Goal: Task Accomplishment & Management: Use online tool/utility

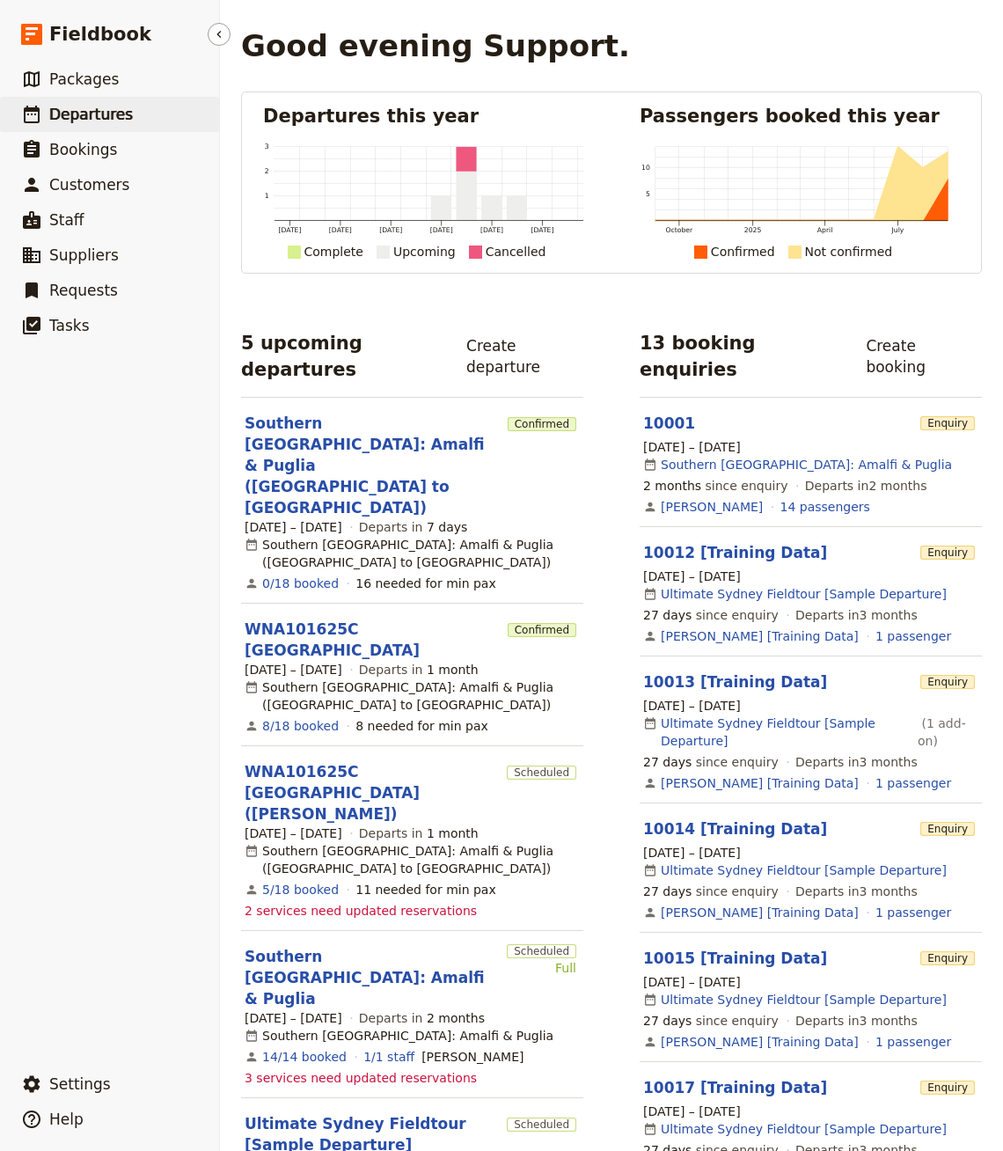
click at [98, 109] on span "Departures" at bounding box center [91, 115] width 84 height 18
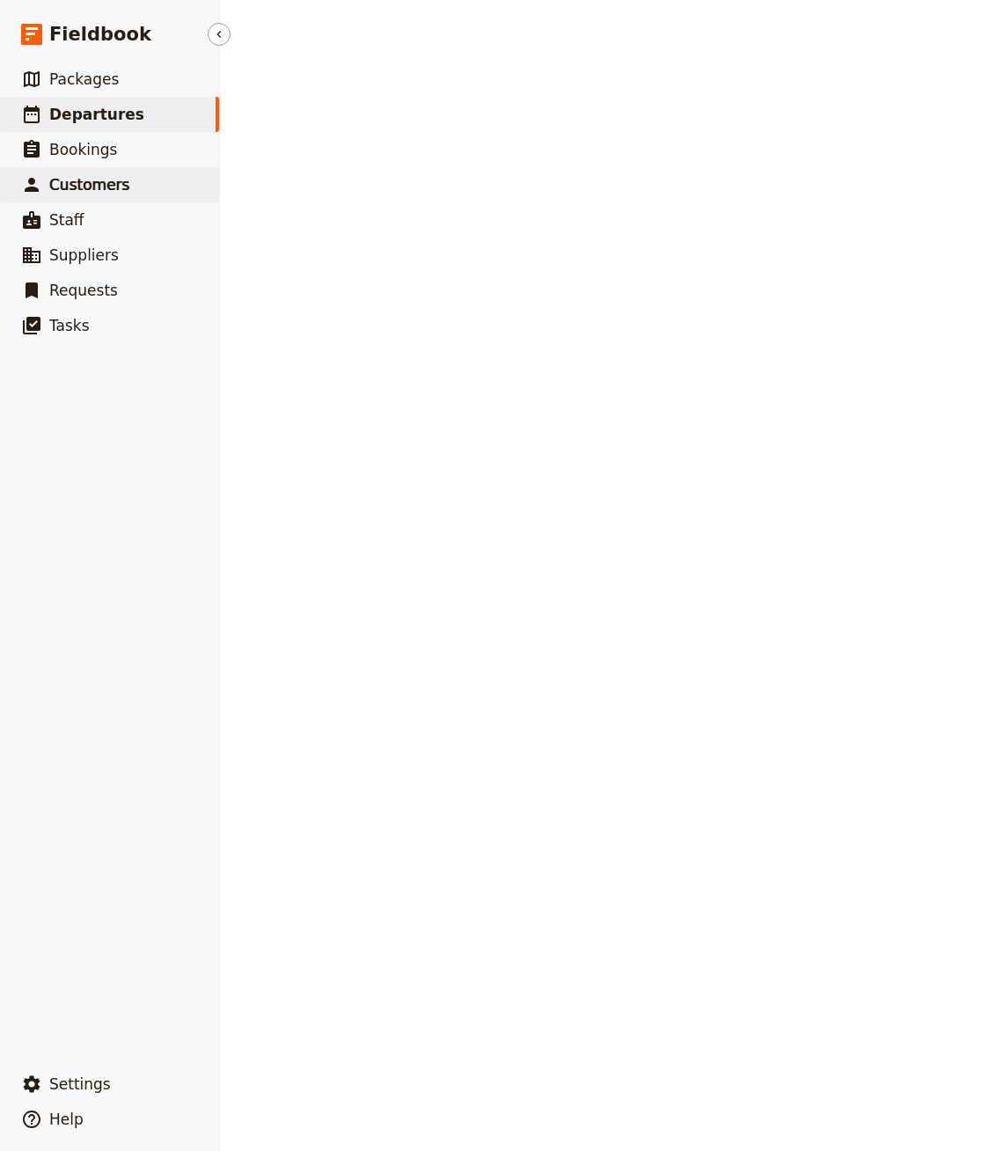
select select "CREATED_AT"
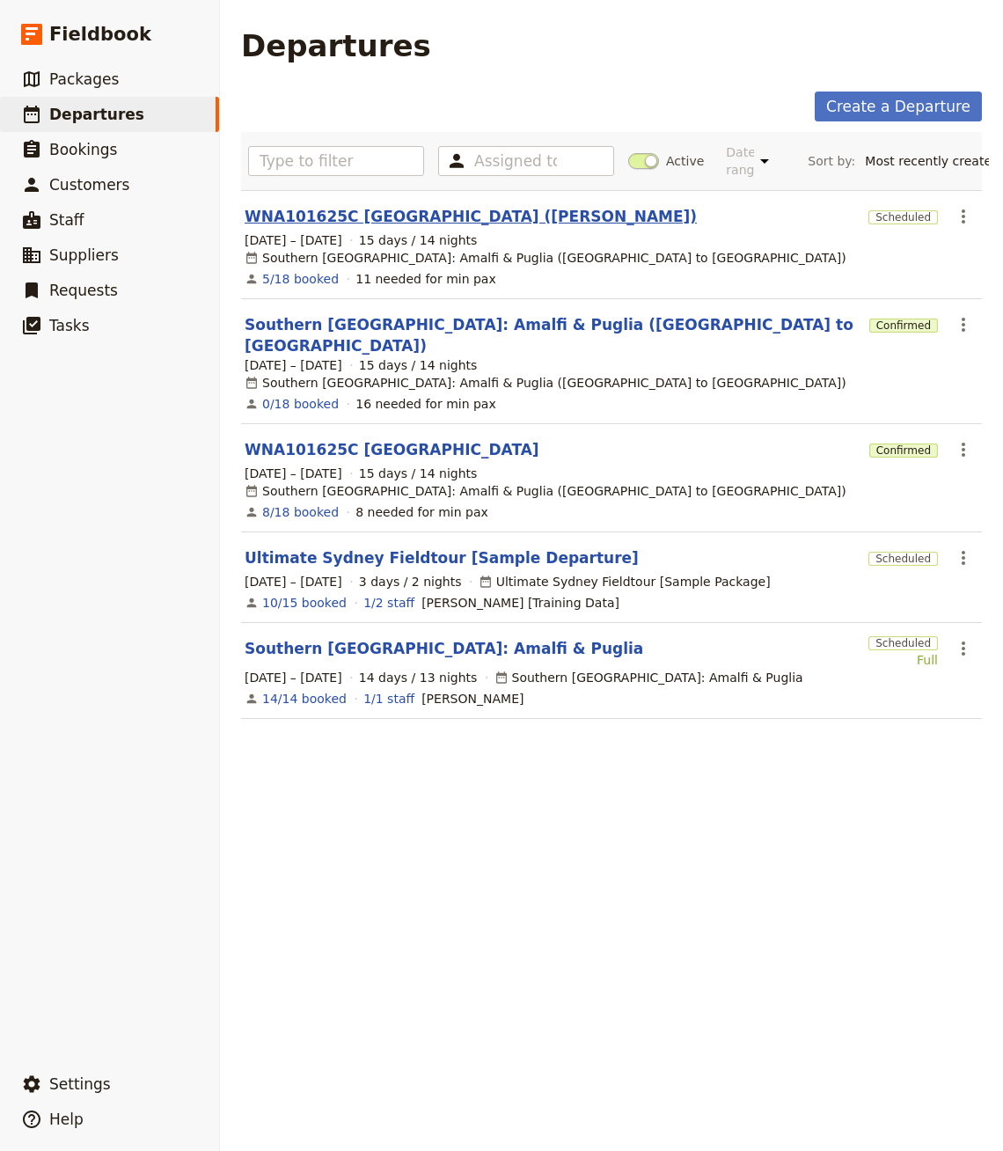
click at [443, 209] on link "WNA101625C [GEOGRAPHIC_DATA] ([PERSON_NAME])" at bounding box center [471, 216] width 452 height 21
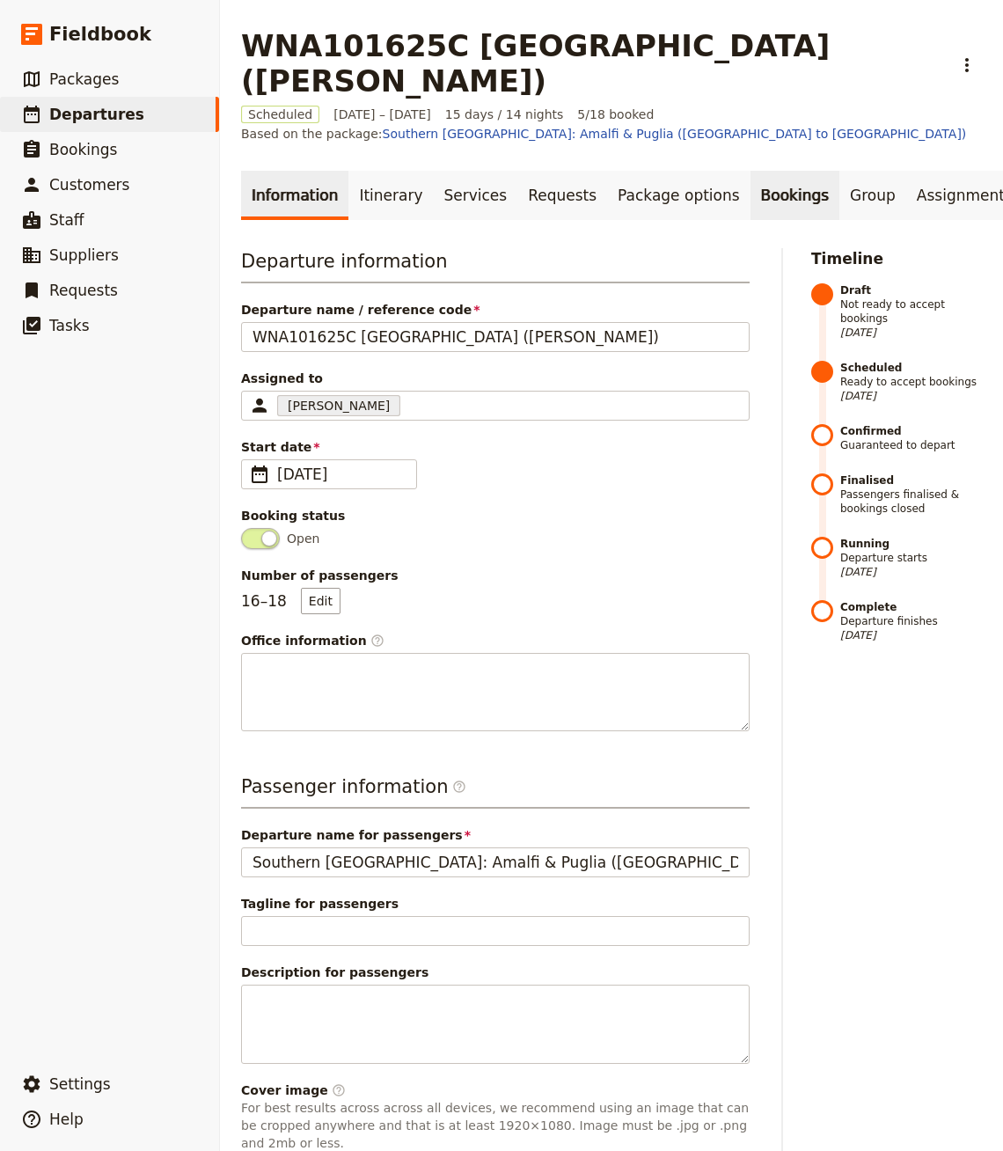
scroll to position [0, 128]
click at [948, 171] on link "Documents" at bounding box center [1001, 195] width 106 height 49
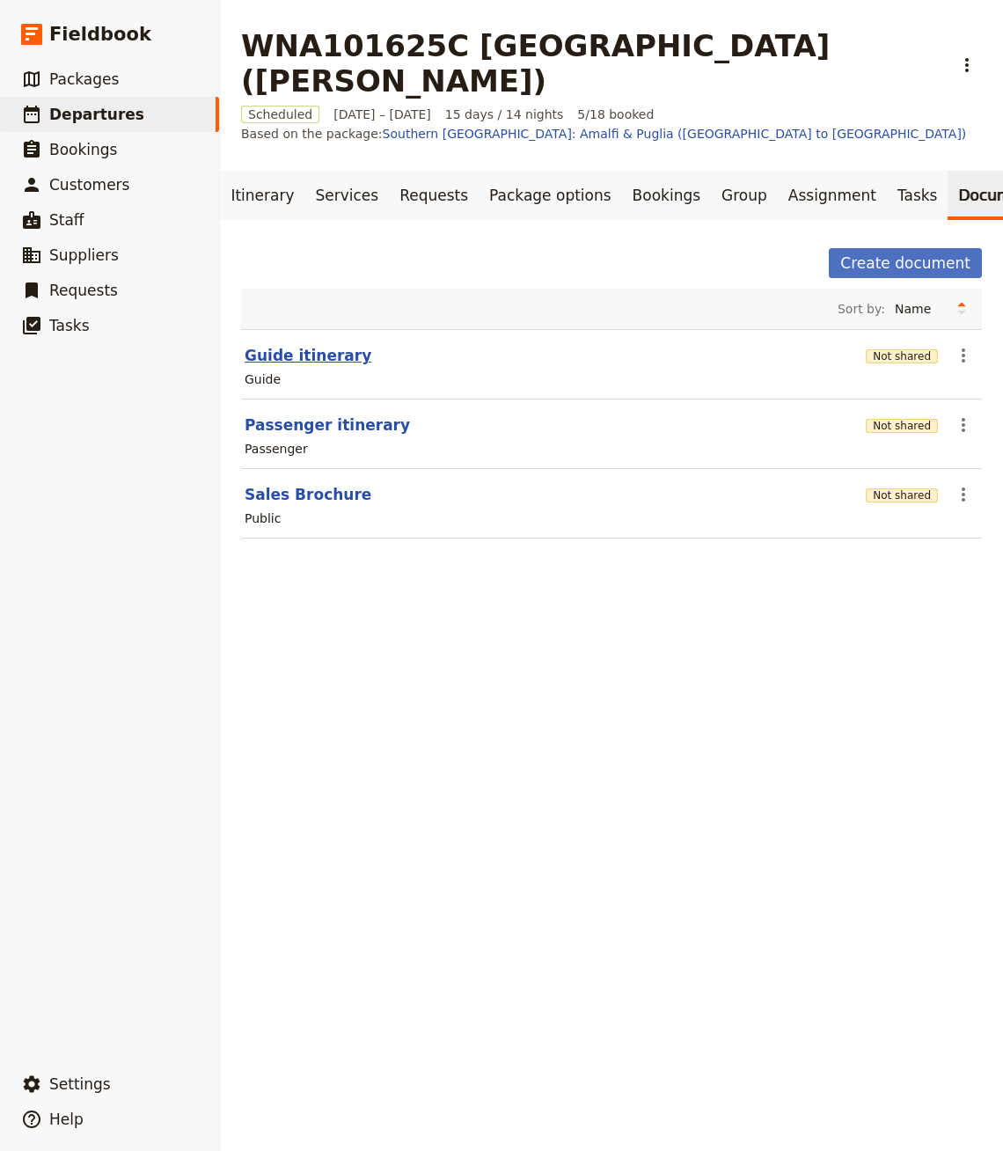
click at [283, 345] on button "Guide itinerary" at bounding box center [308, 355] width 127 height 21
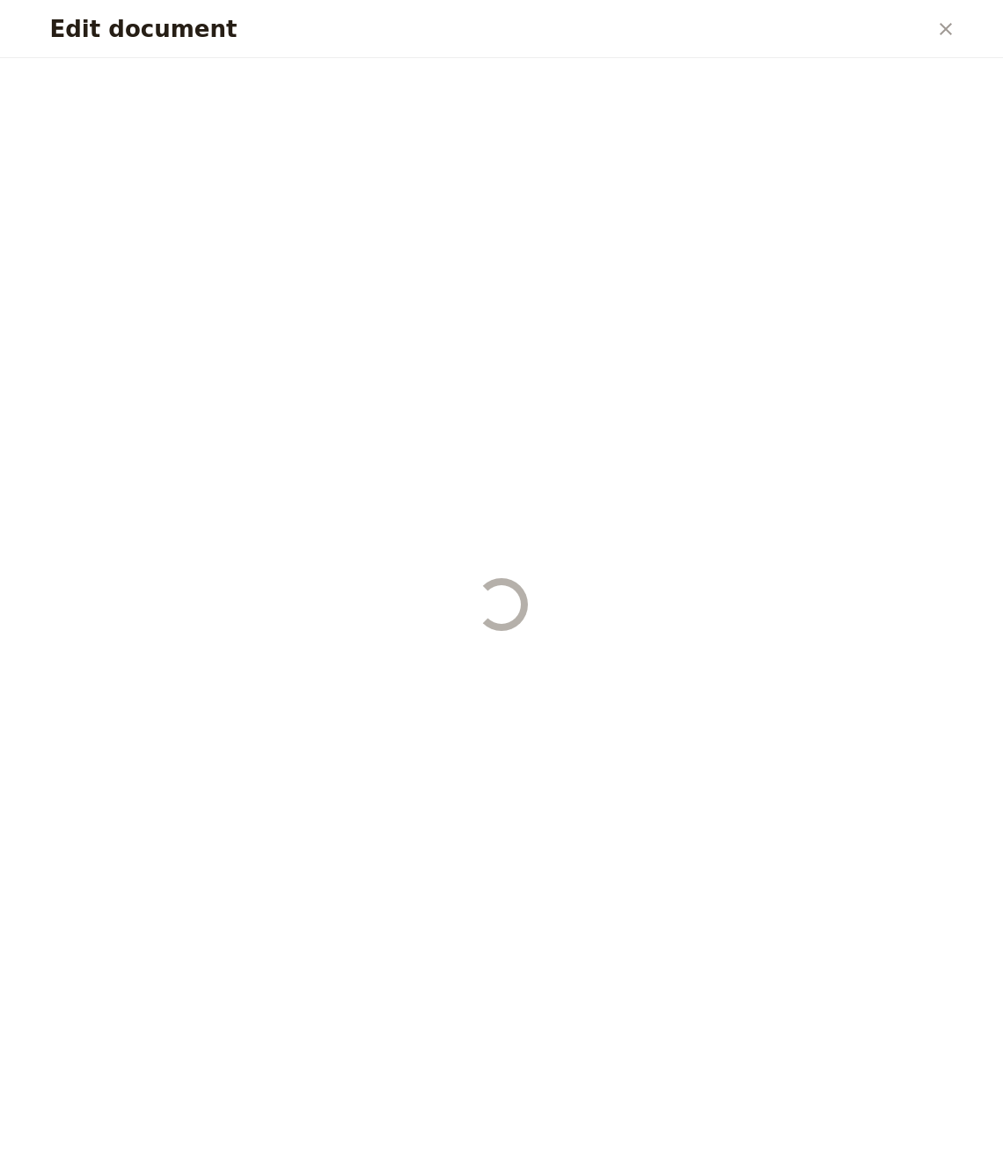
select select "STAFF"
select select "RUN_SHEET"
select select "DEFAULT"
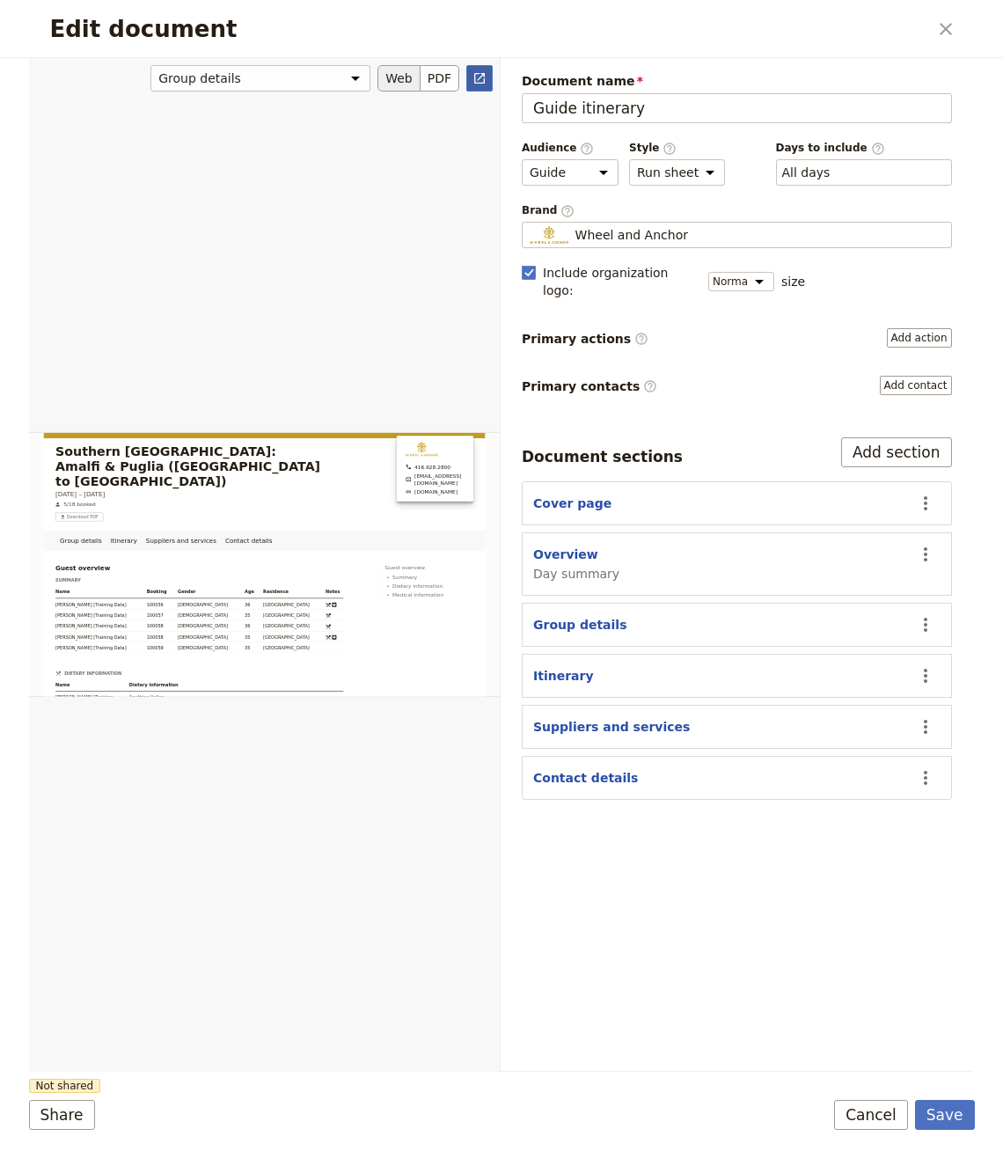
click at [480, 71] on icon "Open full preview" at bounding box center [480, 78] width 14 height 14
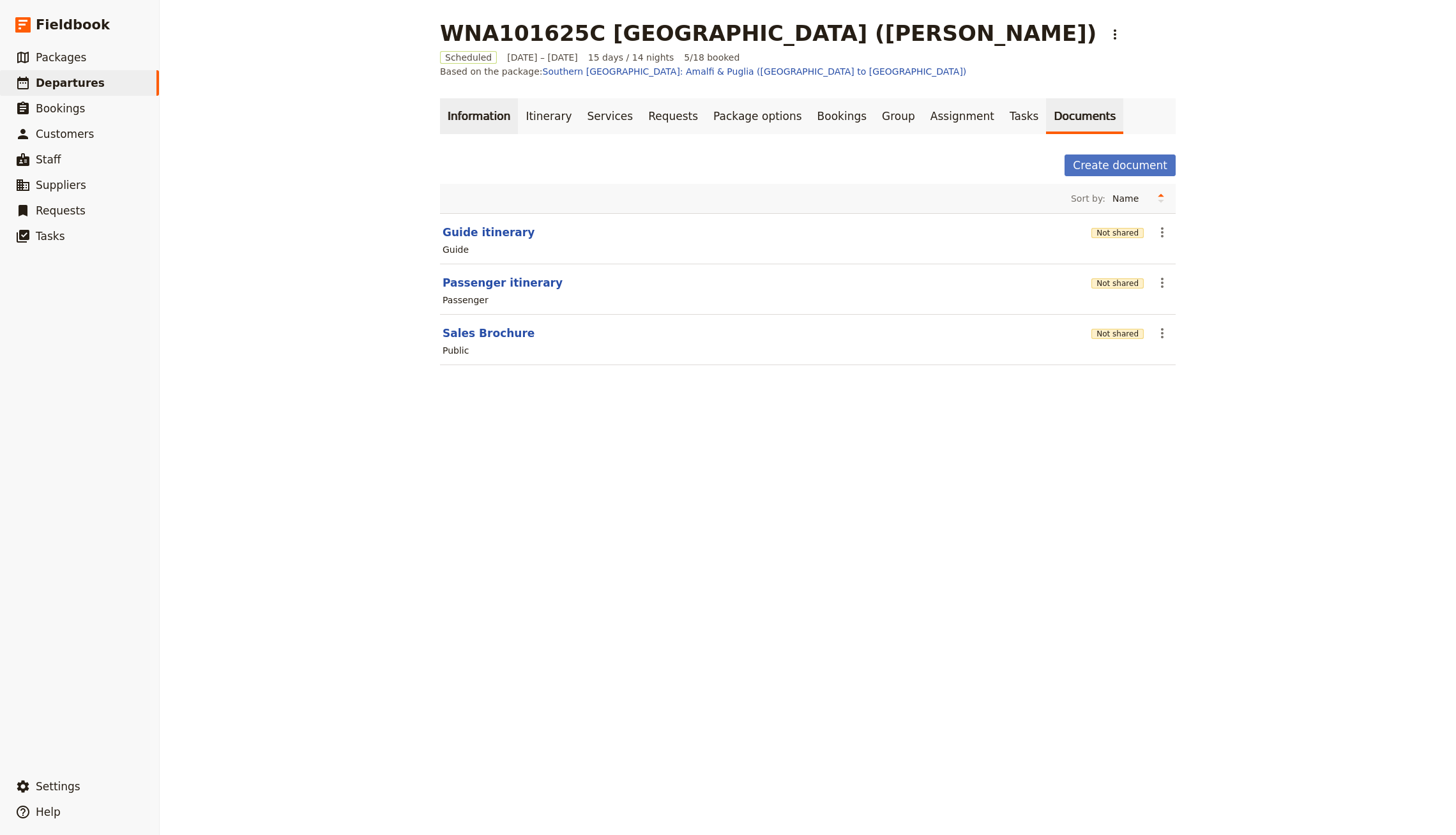
click at [503, 99] on link "Information" at bounding box center [478, 116] width 78 height 36
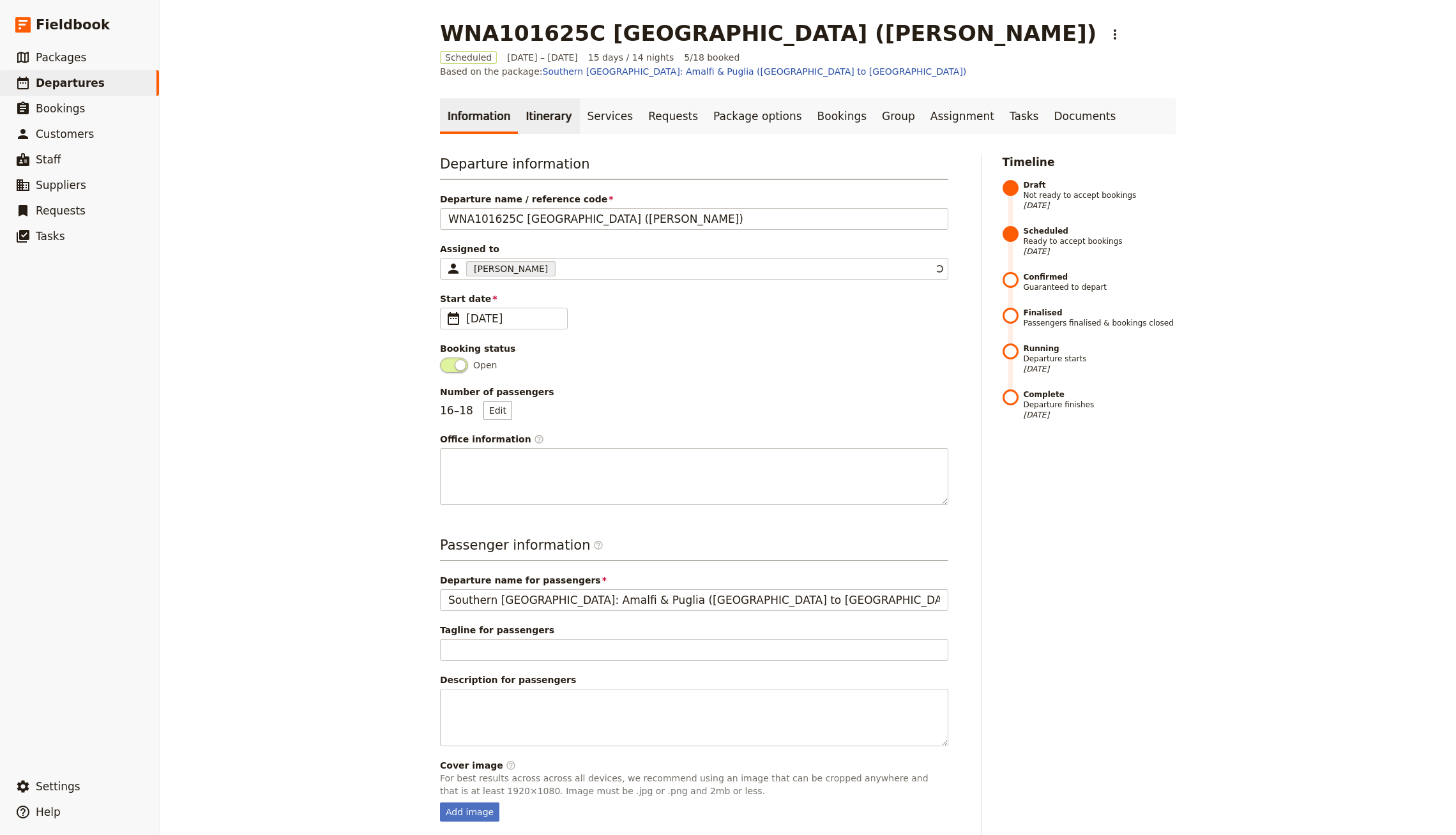
click at [542, 99] on link "Itinerary" at bounding box center [548, 116] width 61 height 36
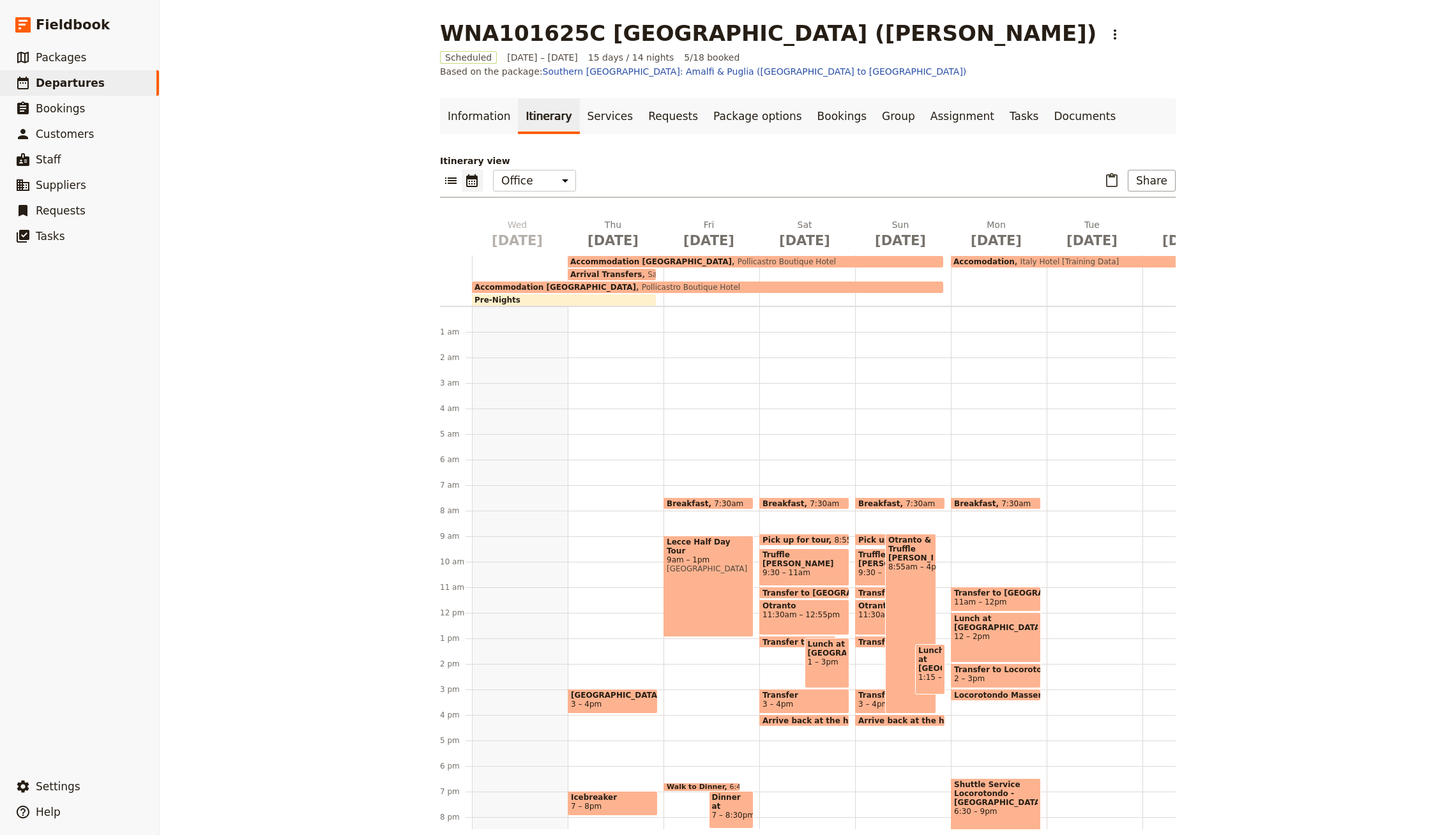
scroll to position [89, 0]
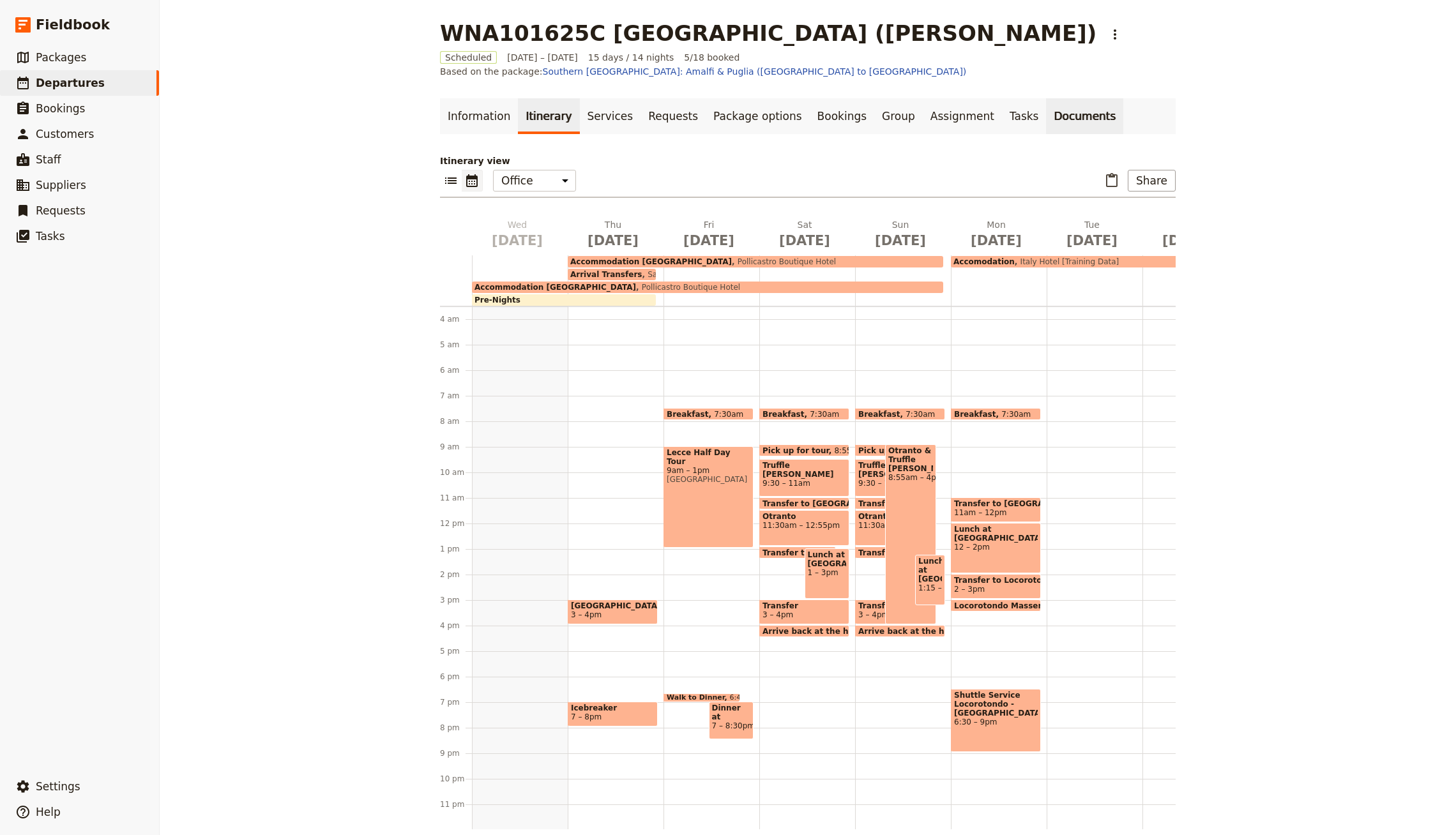
click at [727, 106] on link "Documents" at bounding box center [1085, 116] width 77 height 36
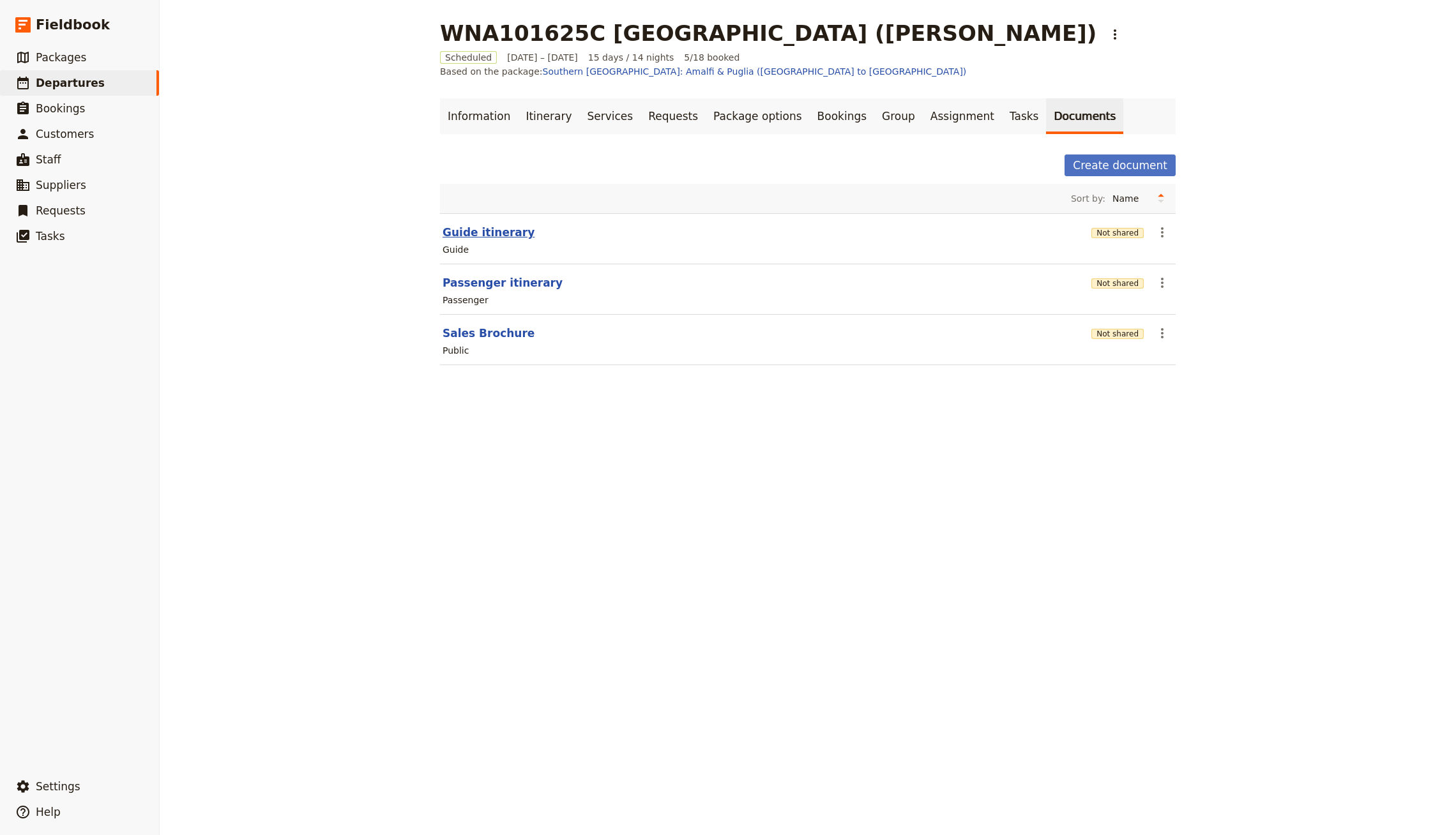
click at [482, 225] on button "Guide itinerary" at bounding box center [488, 232] width 92 height 15
select select "STAFF"
select select "RUN_SHEET"
select select "DEFAULT"
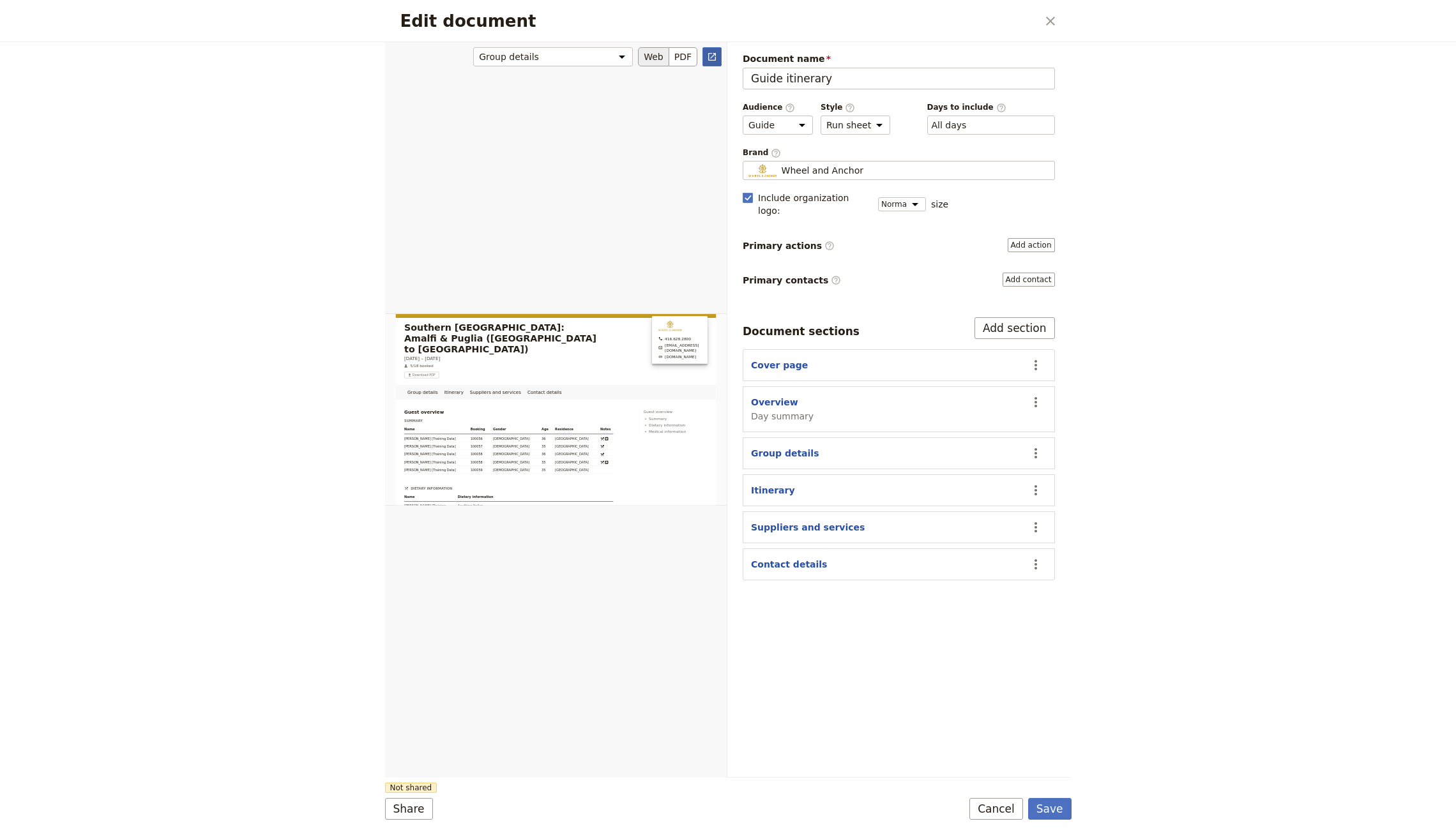
click at [712, 62] on link "​" at bounding box center [712, 57] width 19 height 19
click at [727, 19] on icon "Close dialog" at bounding box center [1050, 21] width 9 height 9
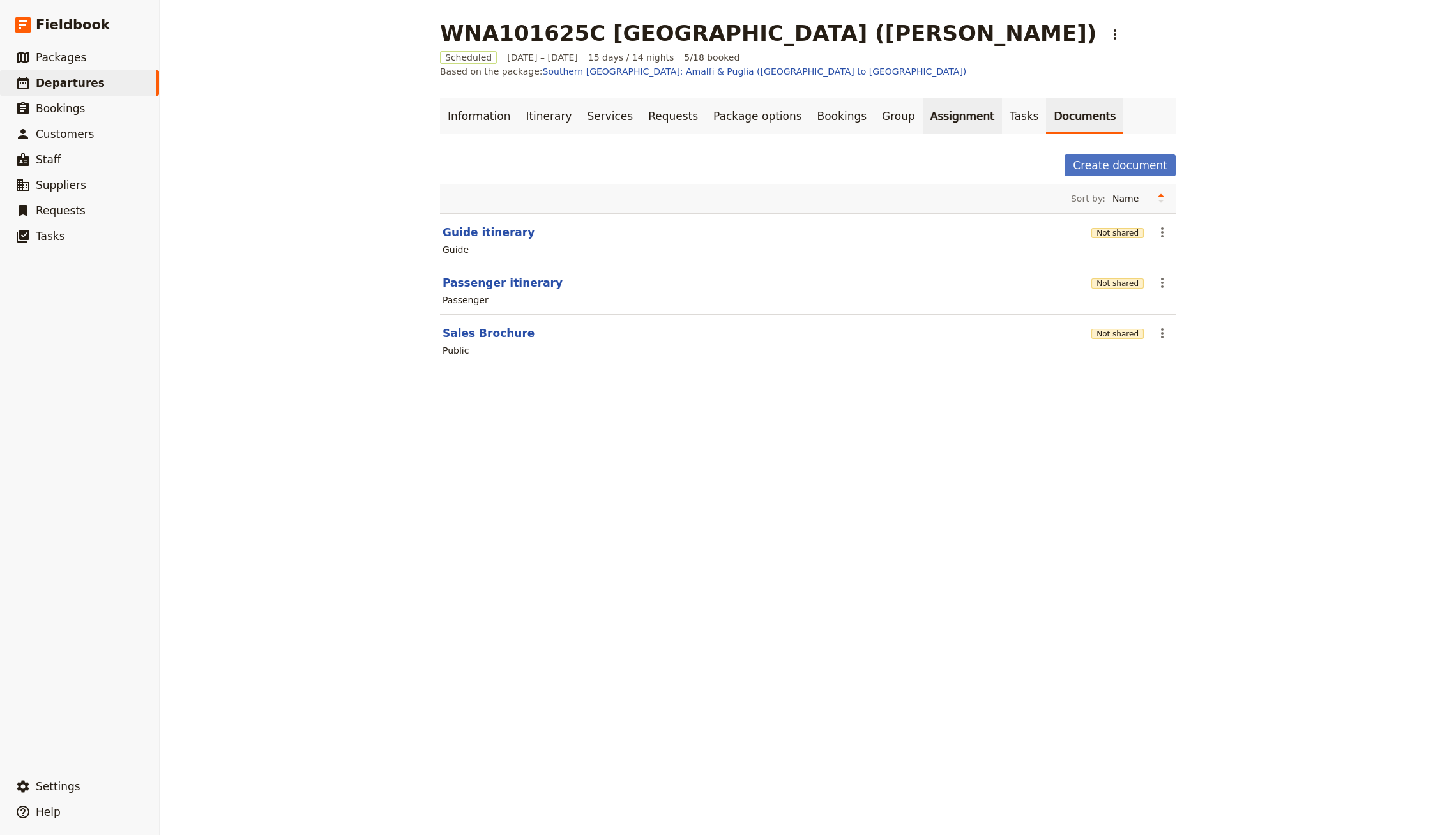
click at [727, 104] on link "Assignment" at bounding box center [962, 116] width 79 height 36
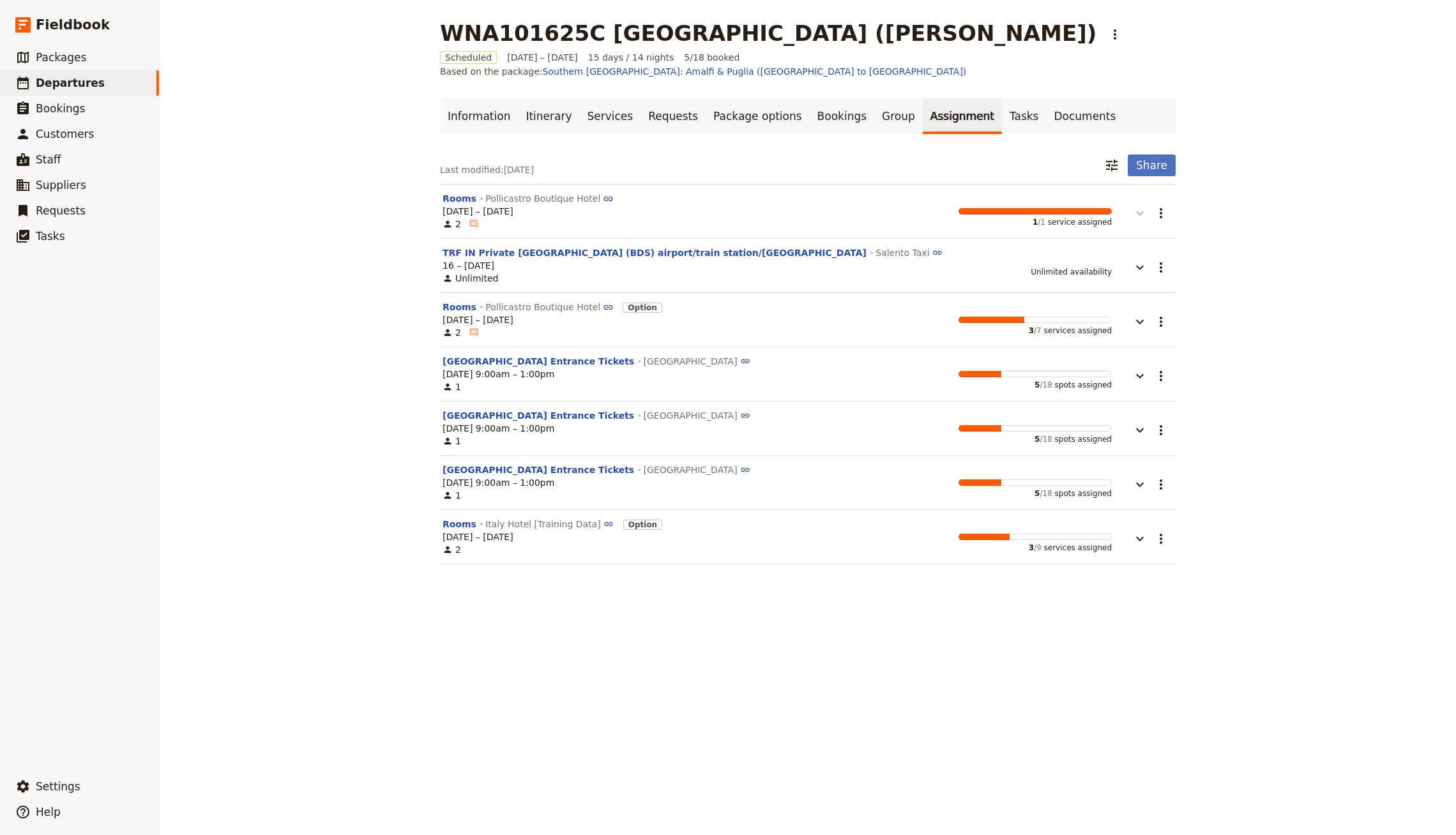
click at [727, 205] on icon "button" at bounding box center [1139, 213] width 15 height 15
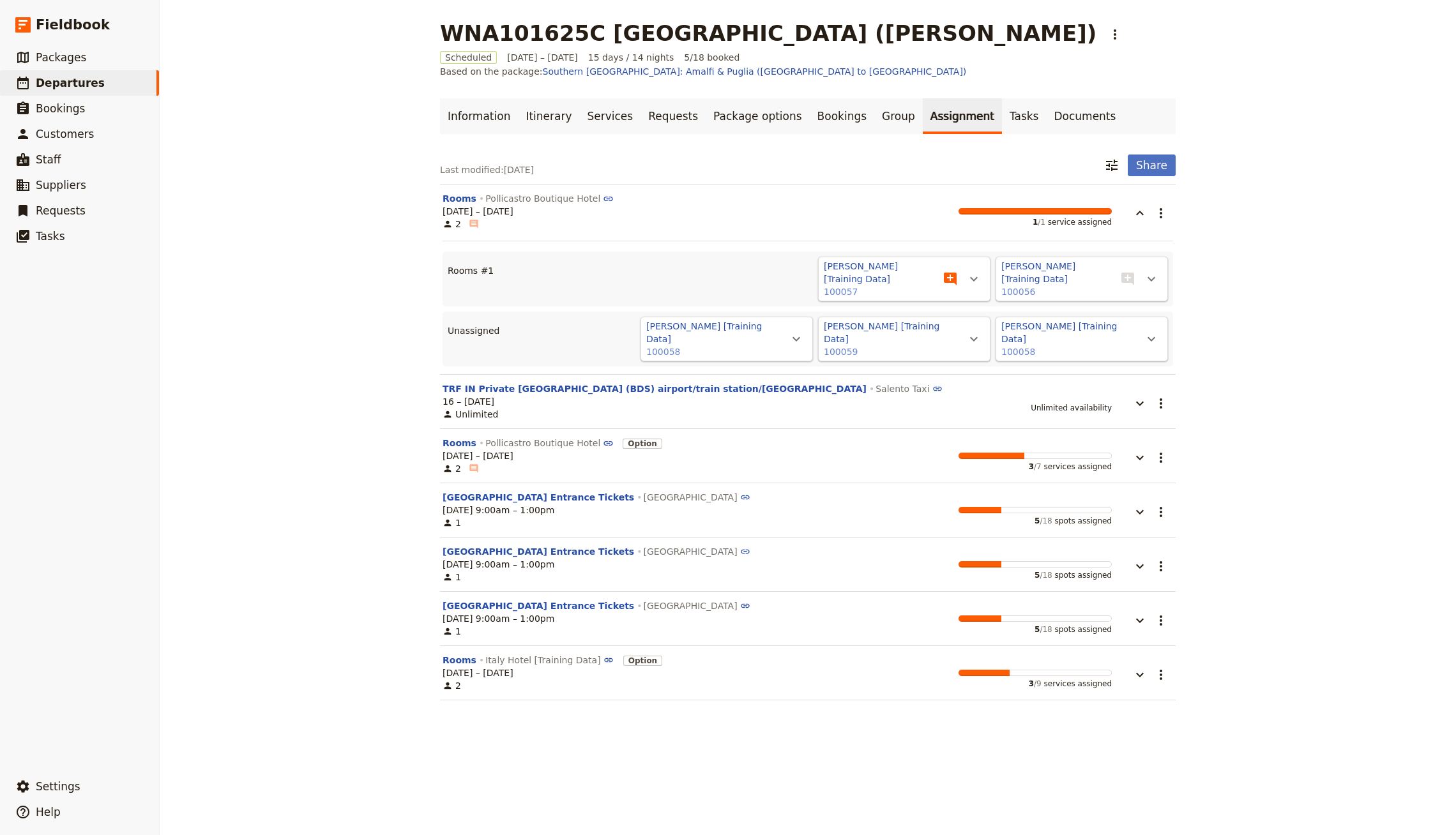
click at [727, 273] on icon "Add note" at bounding box center [950, 279] width 13 height 13
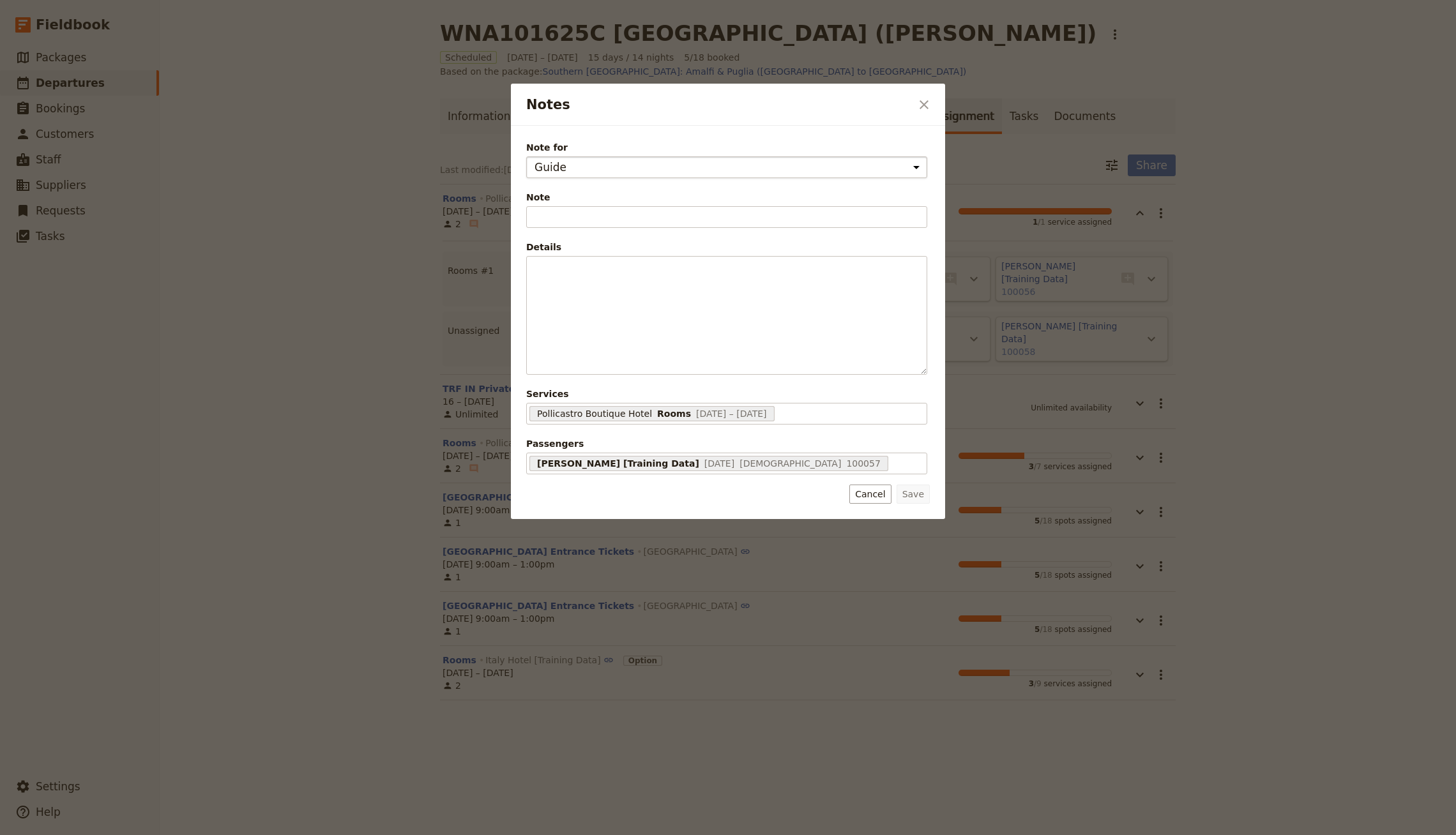
click at [727, 162] on select "Guide Supplier assignment" at bounding box center [726, 168] width 401 height 22
click at [704, 164] on select "Guide Supplier assignment" at bounding box center [726, 168] width 401 height 22
select select "SUPPLIER_ASSIGNMENT"
click at [526, 157] on select "Guide Supplier assignment" at bounding box center [726, 168] width 401 height 22
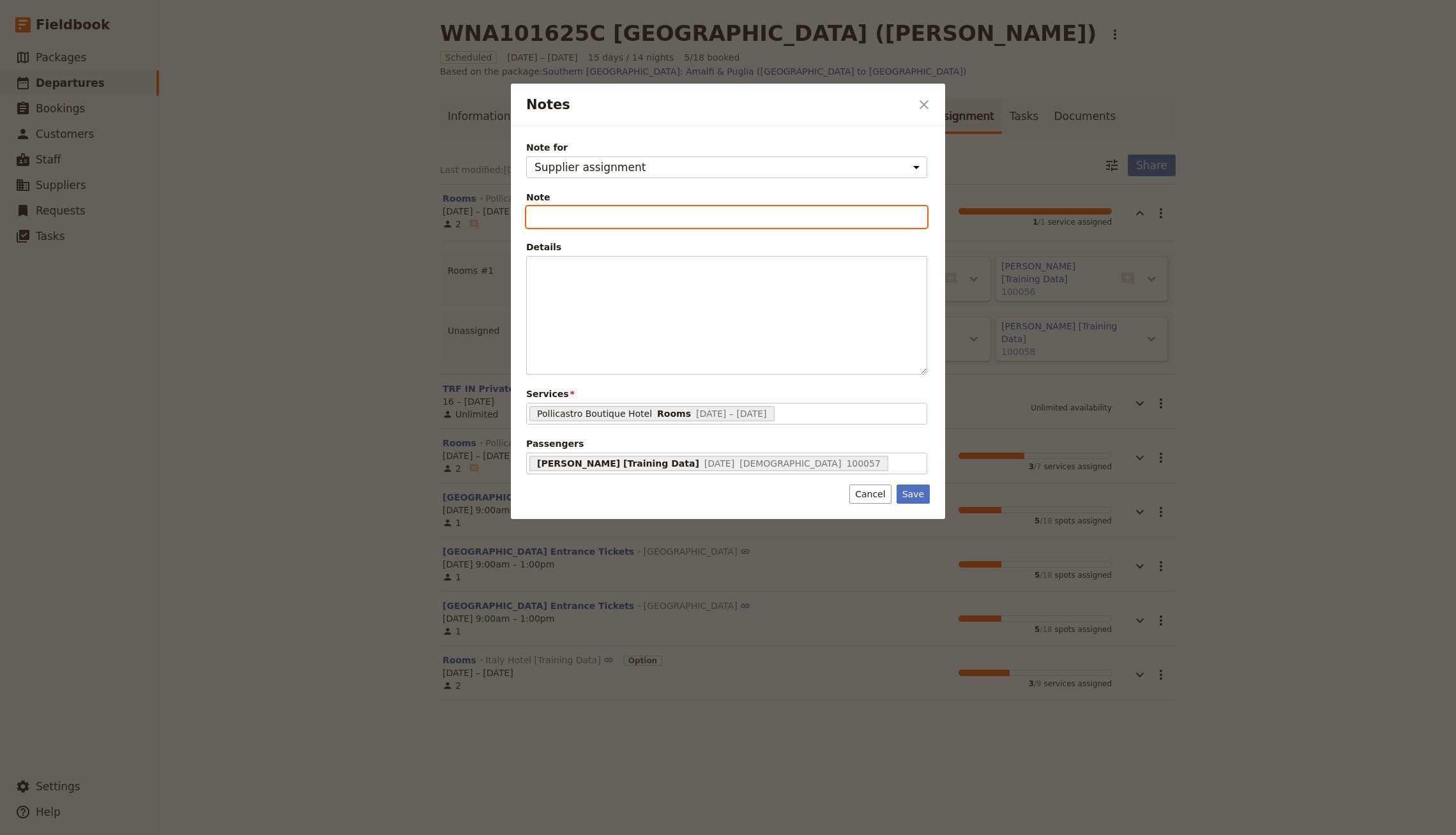
click at [654, 222] on input "Note" at bounding box center [726, 217] width 401 height 22
type input "Classic Room"
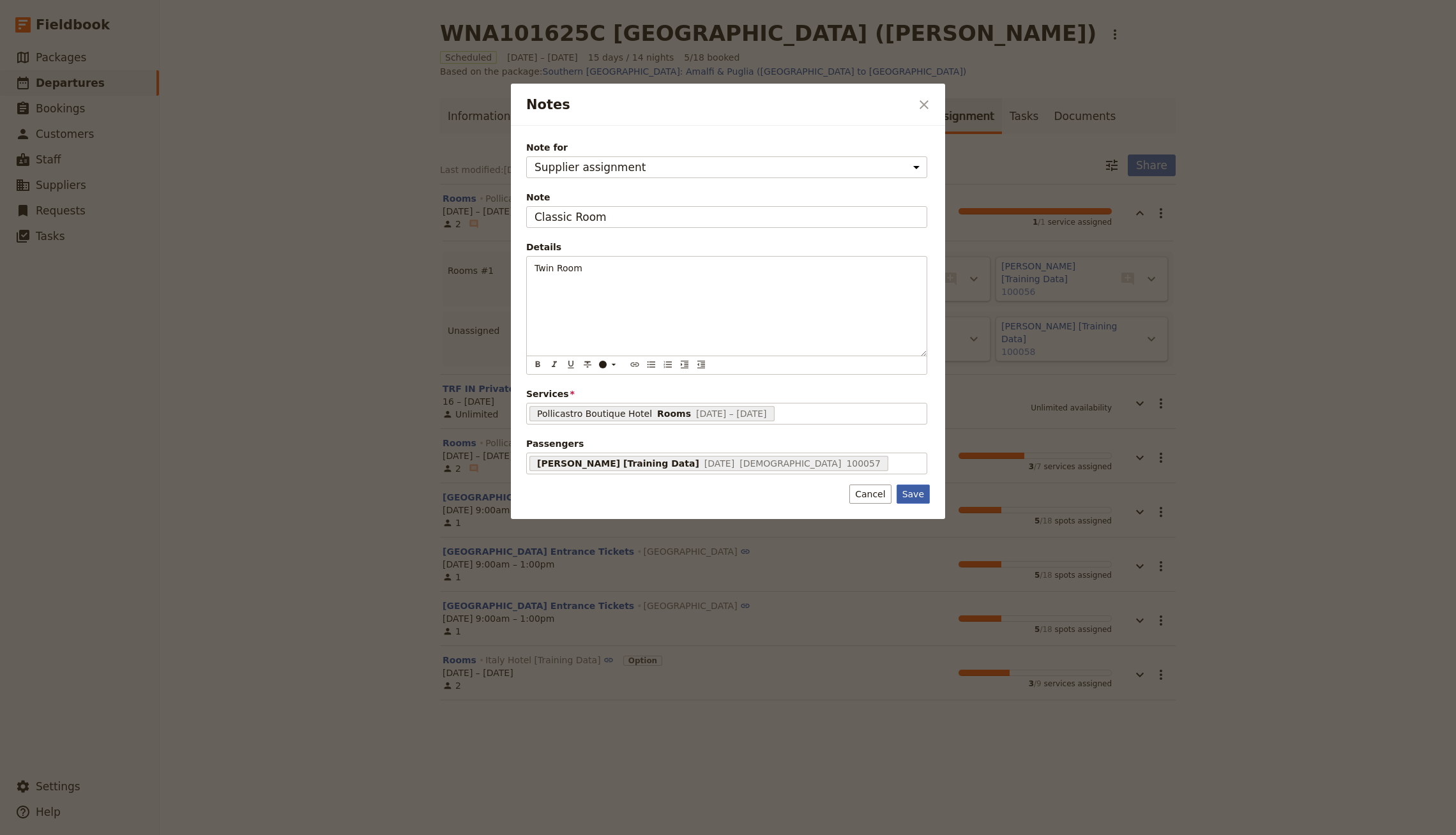
click at [727, 491] on button "Save" at bounding box center [913, 494] width 33 height 19
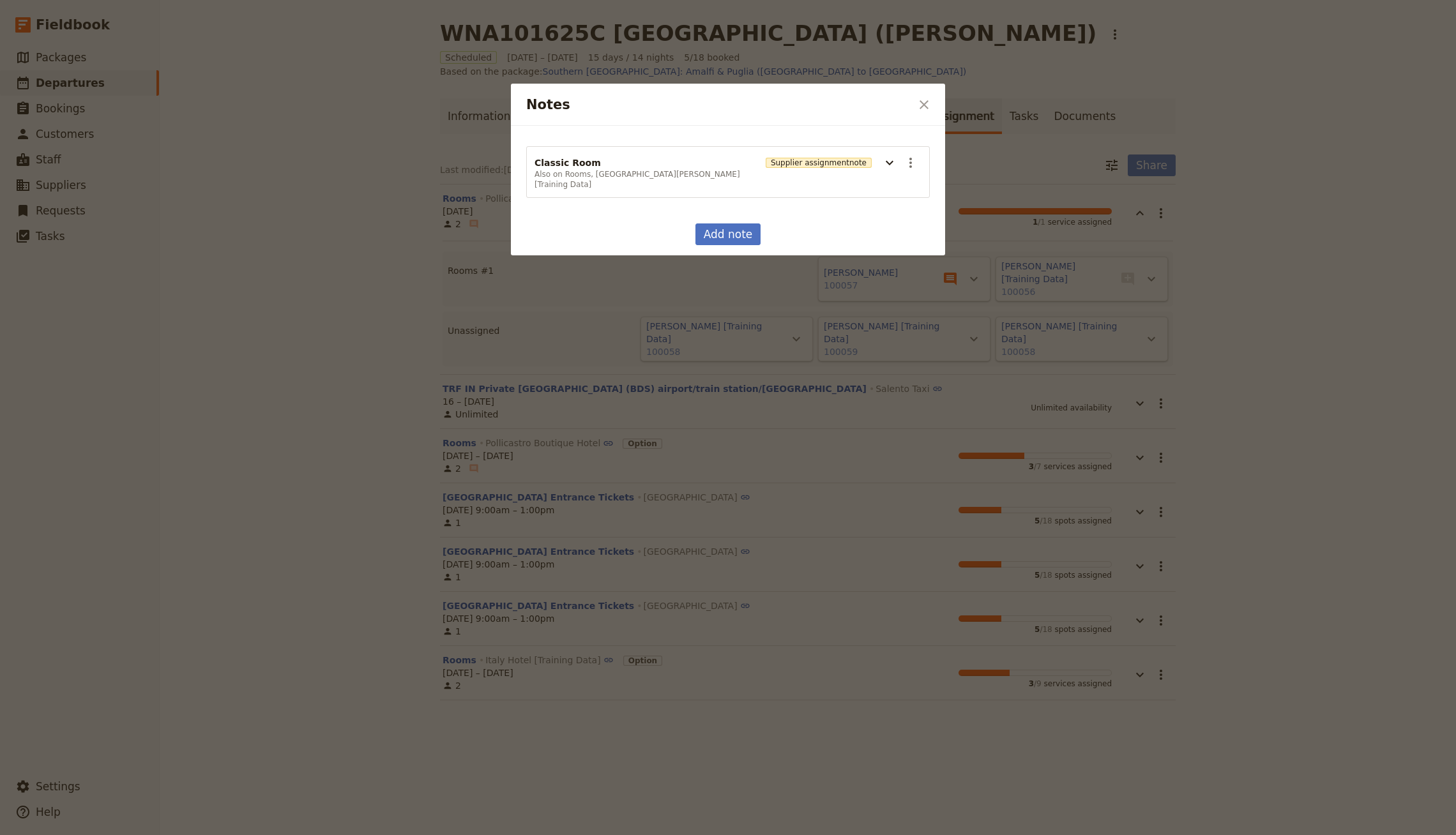
click at [727, 260] on div at bounding box center [728, 417] width 1456 height 835
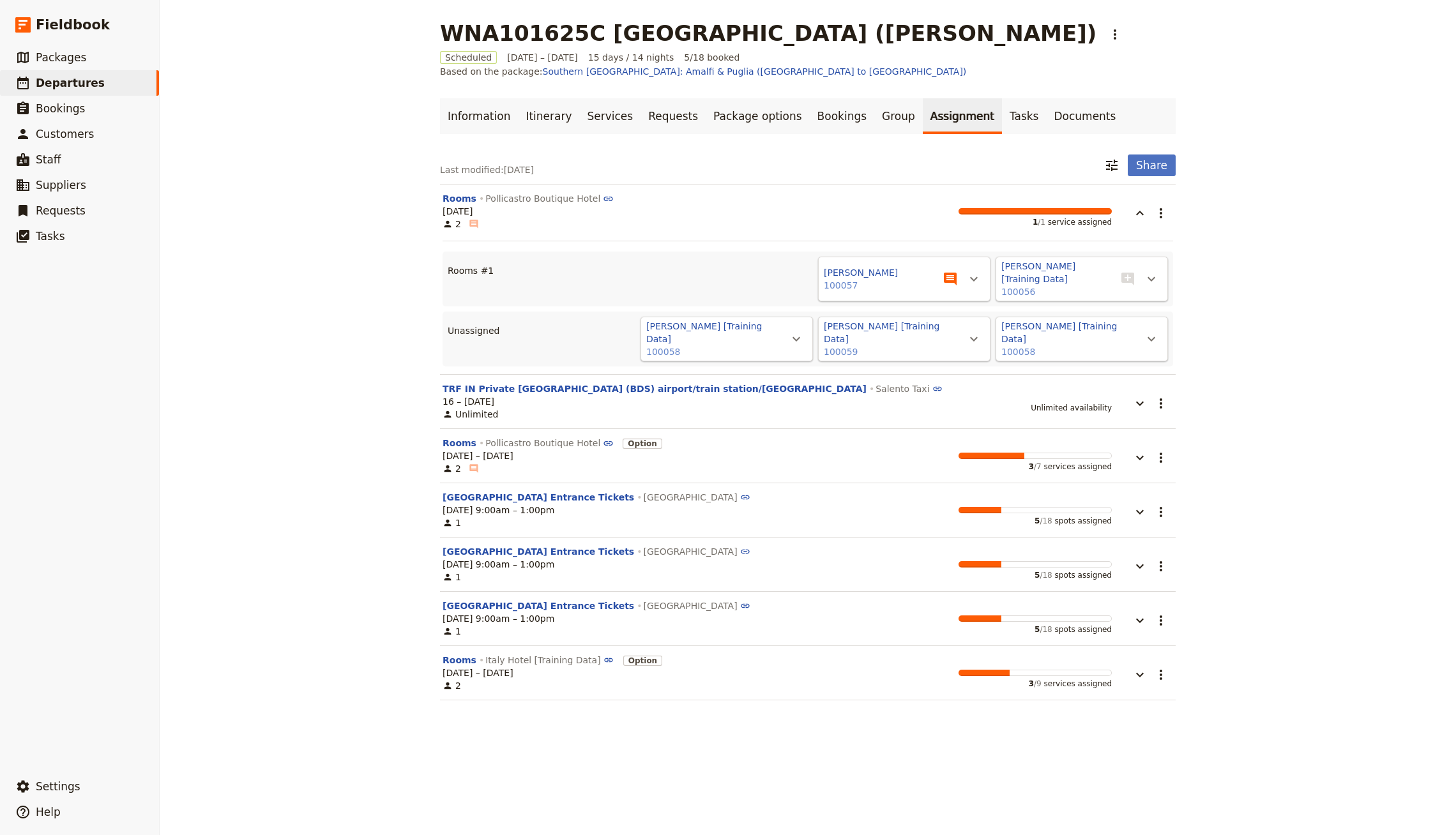
click at [727, 271] on icon "View notes" at bounding box center [950, 279] width 15 height 15
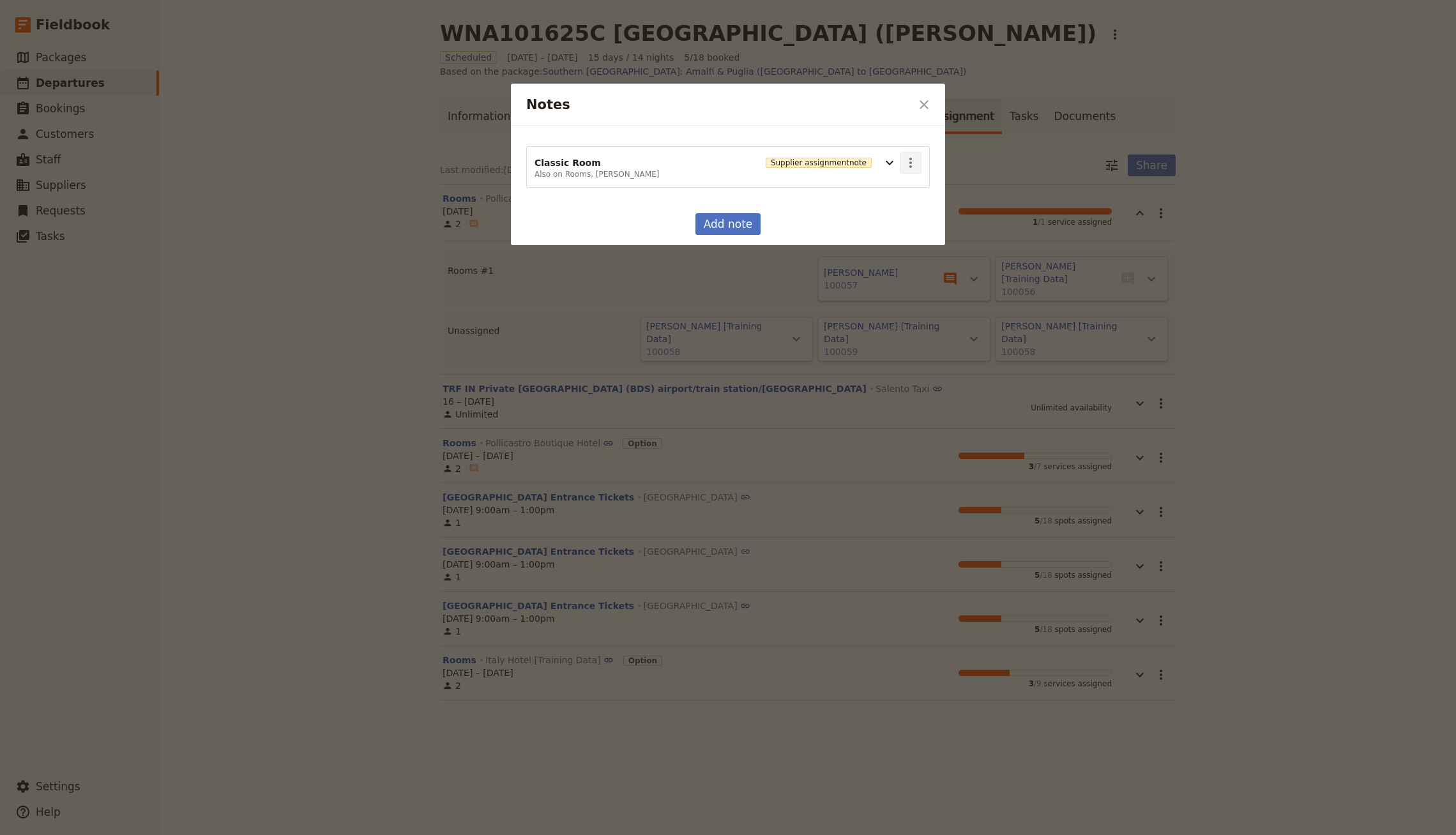
click at [727, 168] on button "​" at bounding box center [910, 163] width 22 height 22
click at [727, 191] on span "Edit note" at bounding box center [928, 190] width 40 height 13
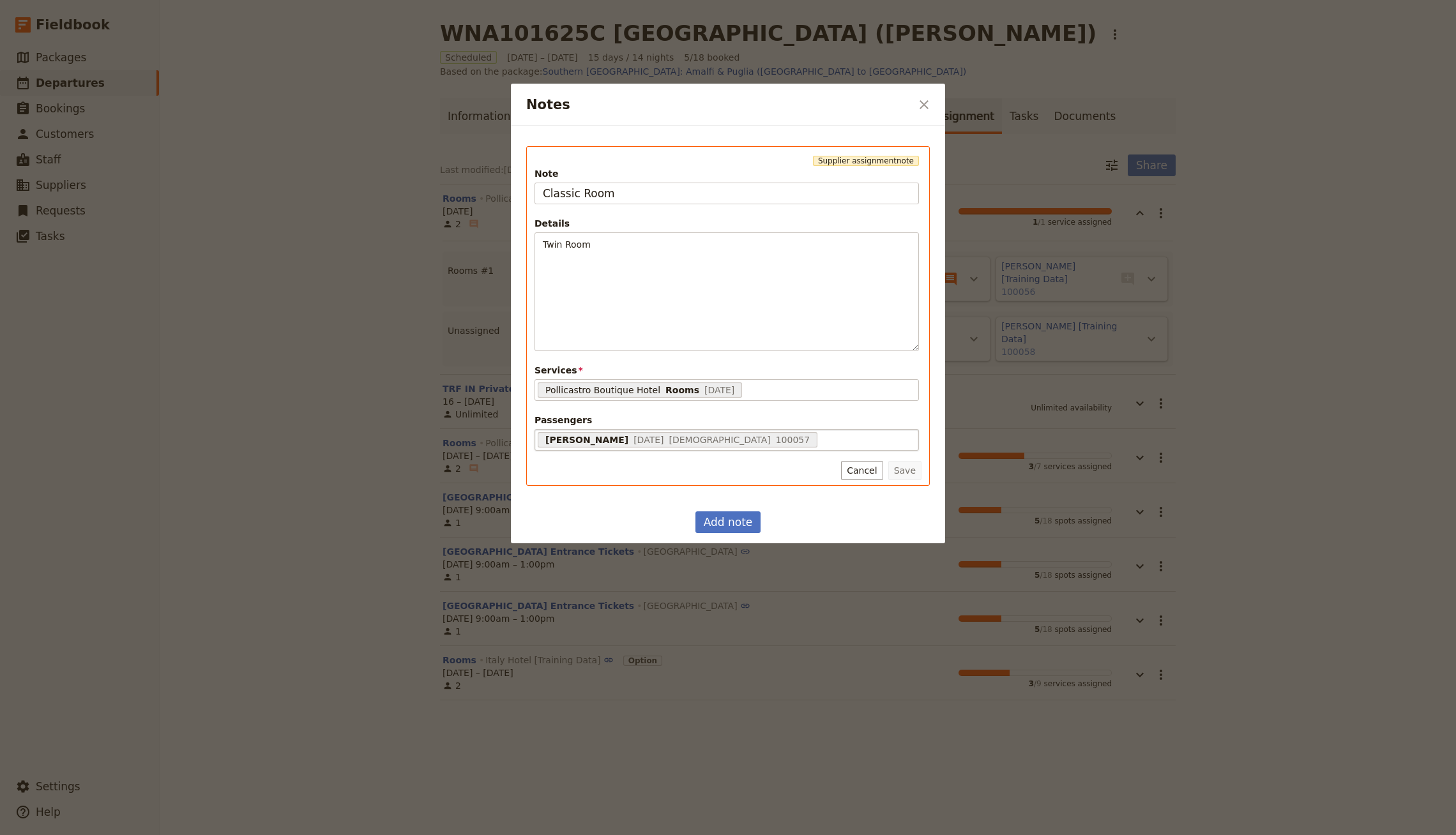
click at [727, 441] on div "Chandler Bing 7 Sep 1990 Male 100057 68c0c3b8cb155e36c4fe8307" at bounding box center [727, 440] width 384 height 22
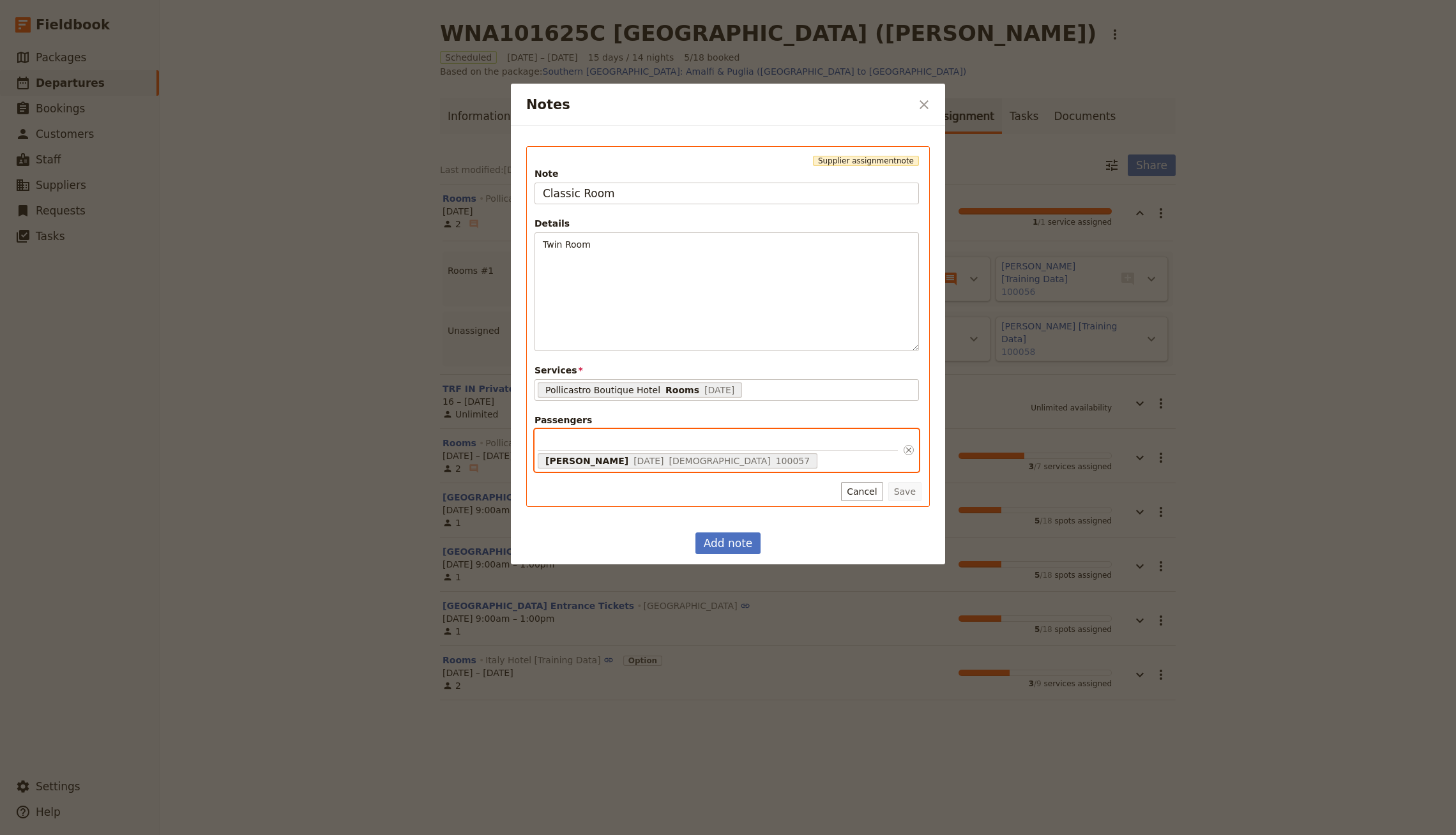
click at [727, 441] on input "Passengers Chandler Bing 7 Sep 1990 Male 100057 68c0c3b8cb155e36c4fe8307" at bounding box center [717, 442] width 360 height 19
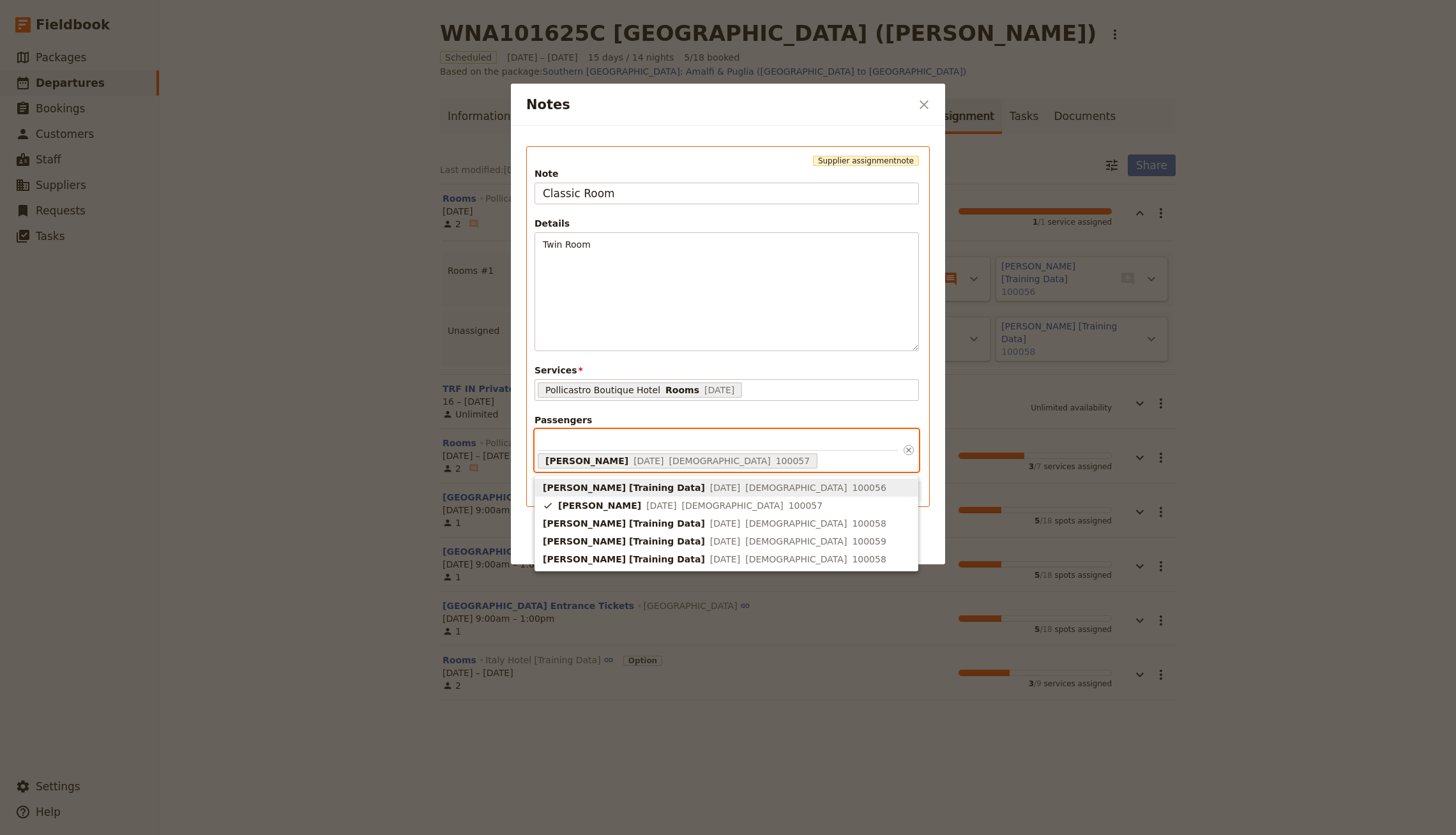
click at [710, 488] on span "3 Jul 1989" at bounding box center [725, 488] width 30 height 13
type input "68c0c3a3cb155e36c4fe826c, 68c0c3b8cb155e36c4fe8307"
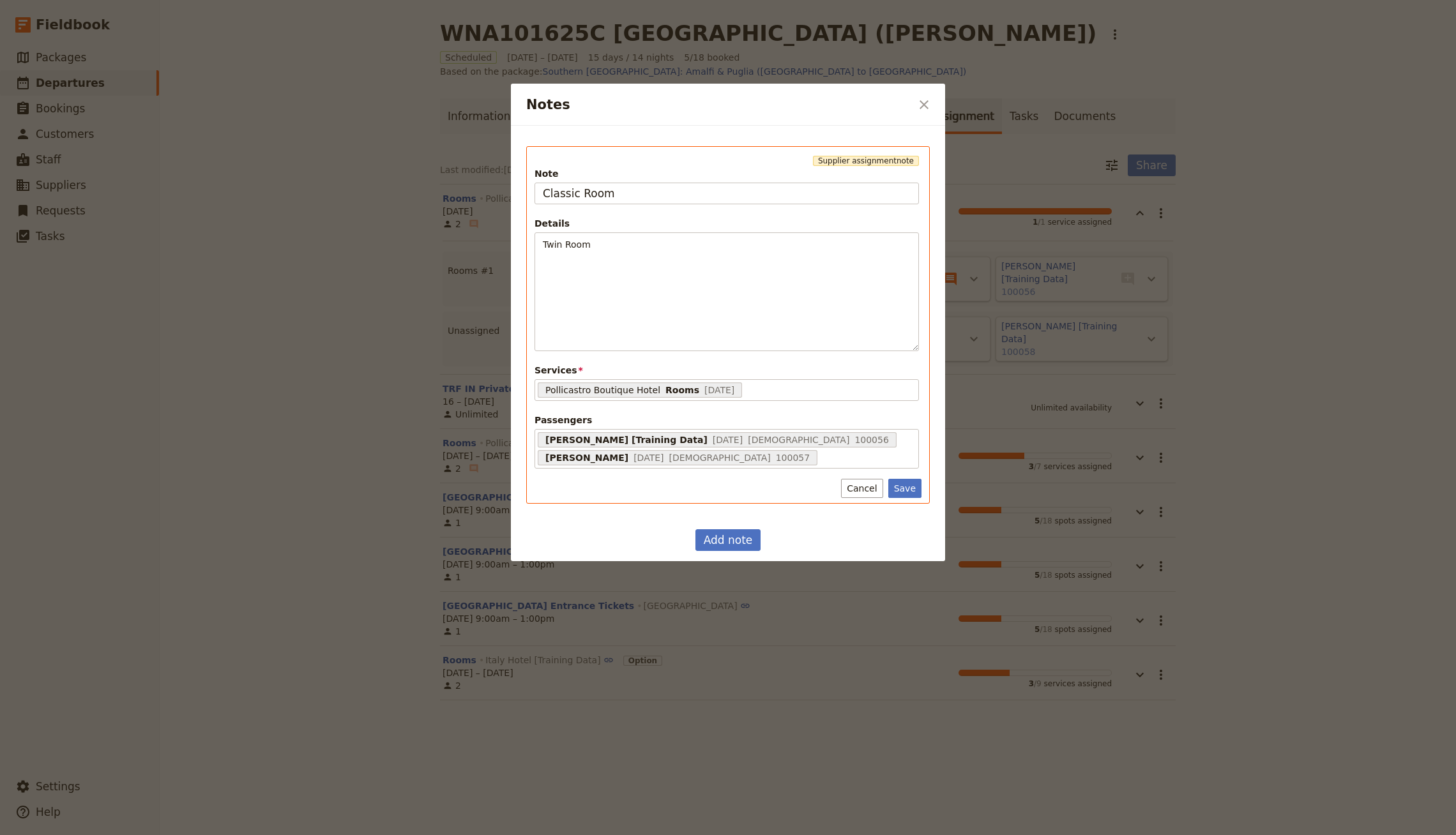
click at [727, 368] on span "Services" at bounding box center [727, 371] width 384 height 13
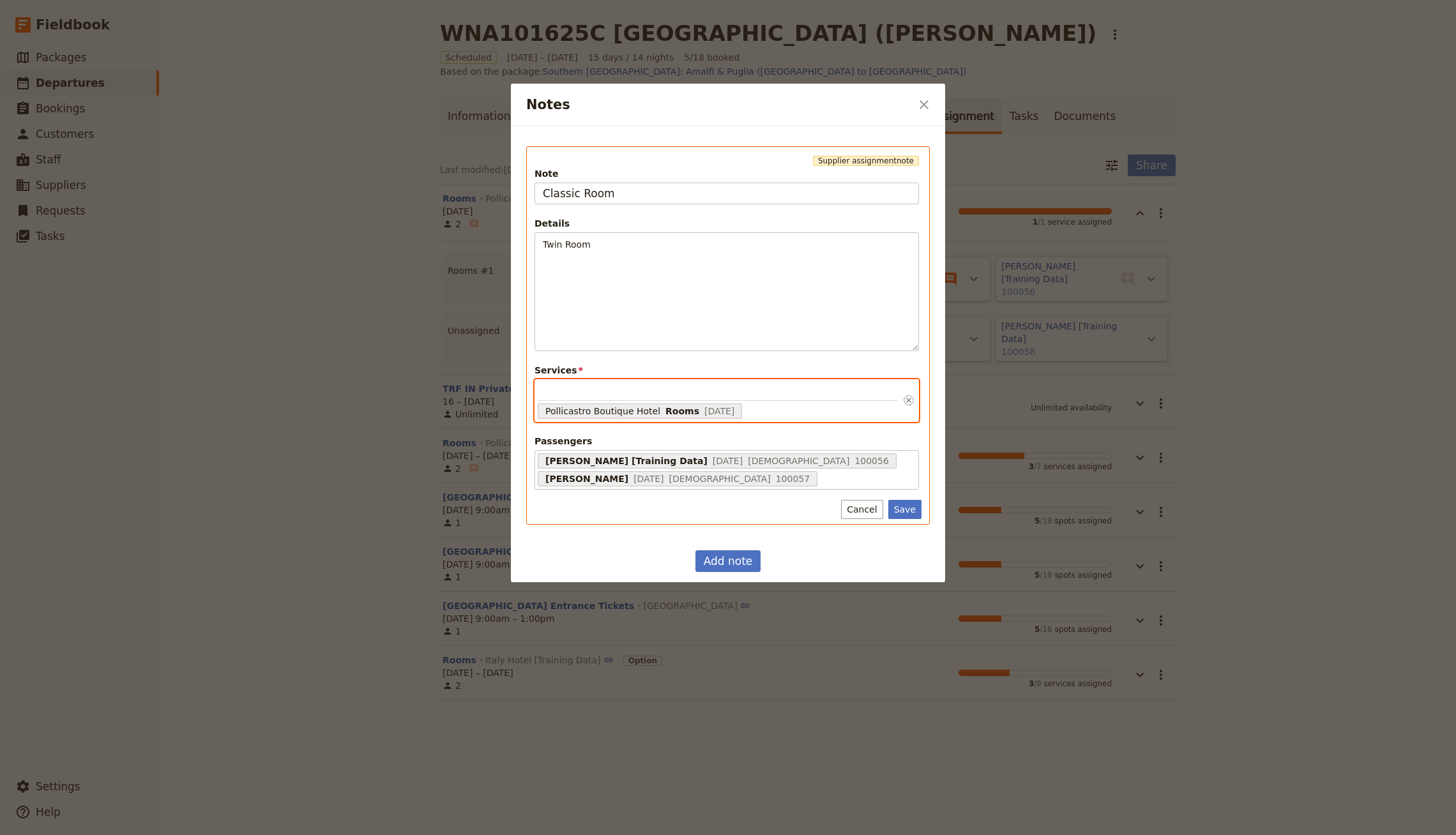
click at [727, 382] on input "Services Pollicastro Boutique Hotel Rooms 15 Oct 2025 68c4ea709b73e1937b5b3dbb" at bounding box center [717, 392] width 360 height 19
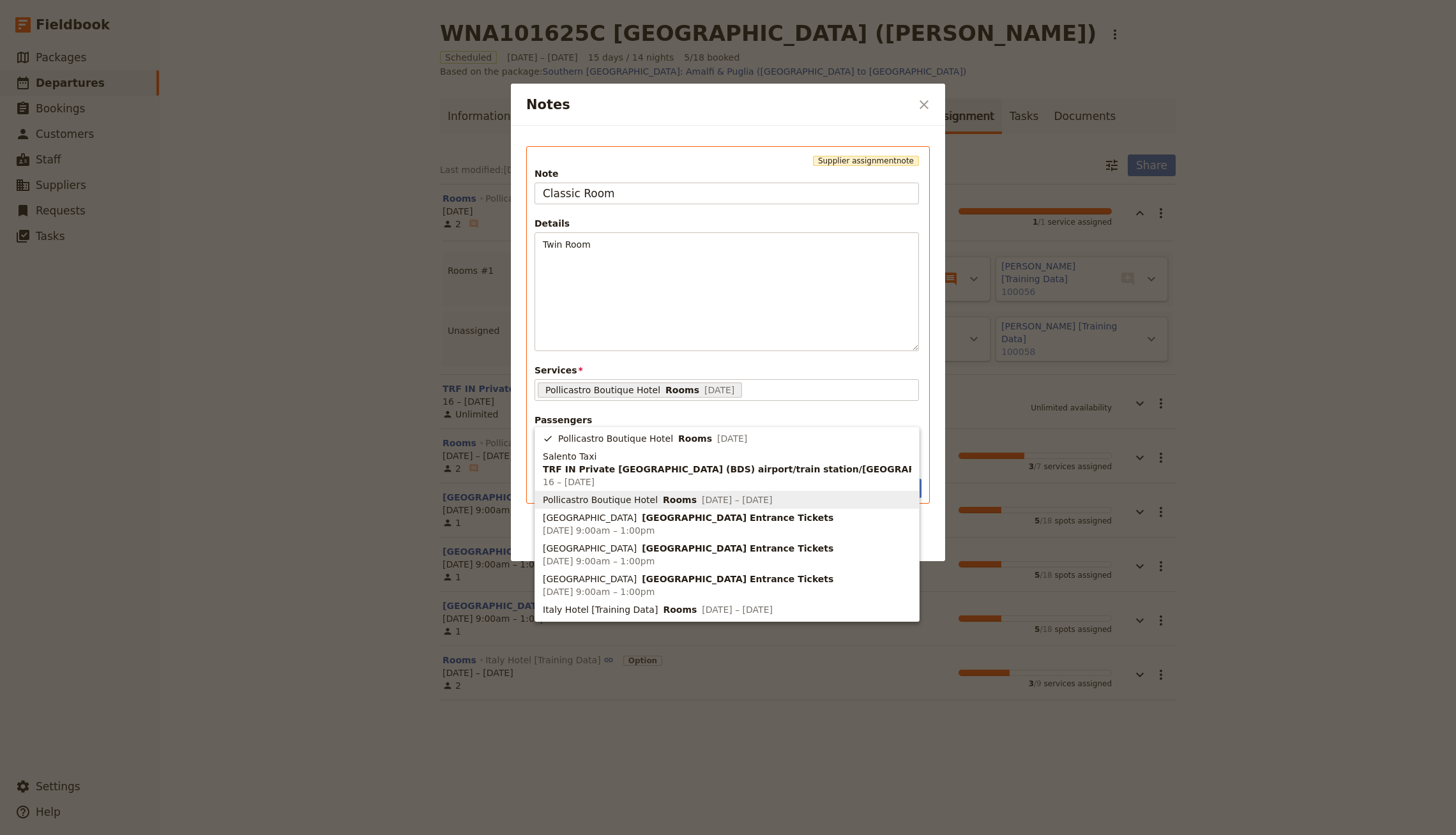
click at [727, 503] on div "Supplier assignment note Note Classic Room Details Twin Room ​ ​ ​ ​ ​ ​ ​ ​ ​ …" at bounding box center [728, 325] width 434 height 399
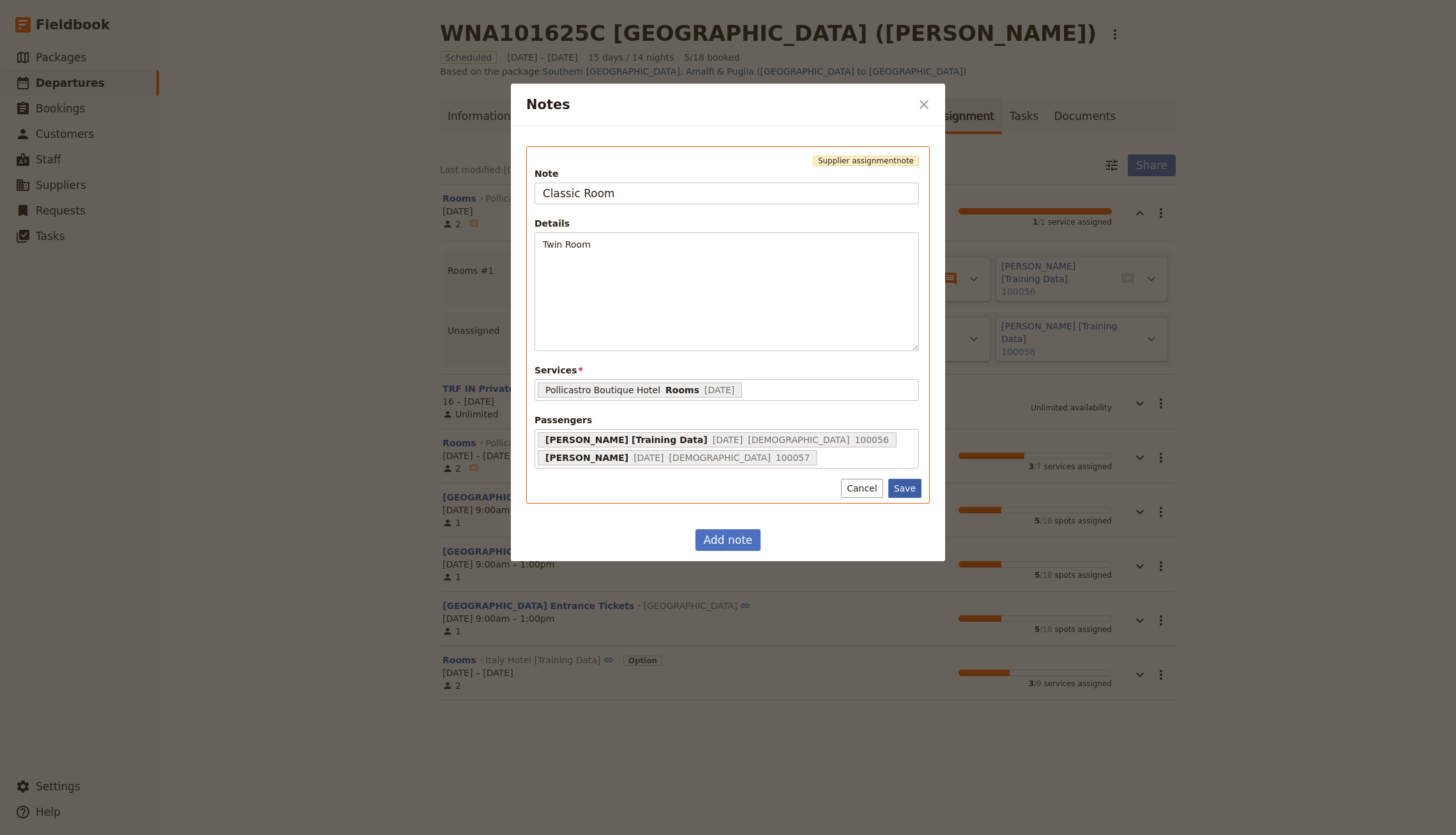
click at [727, 488] on button "Save" at bounding box center [905, 488] width 33 height 19
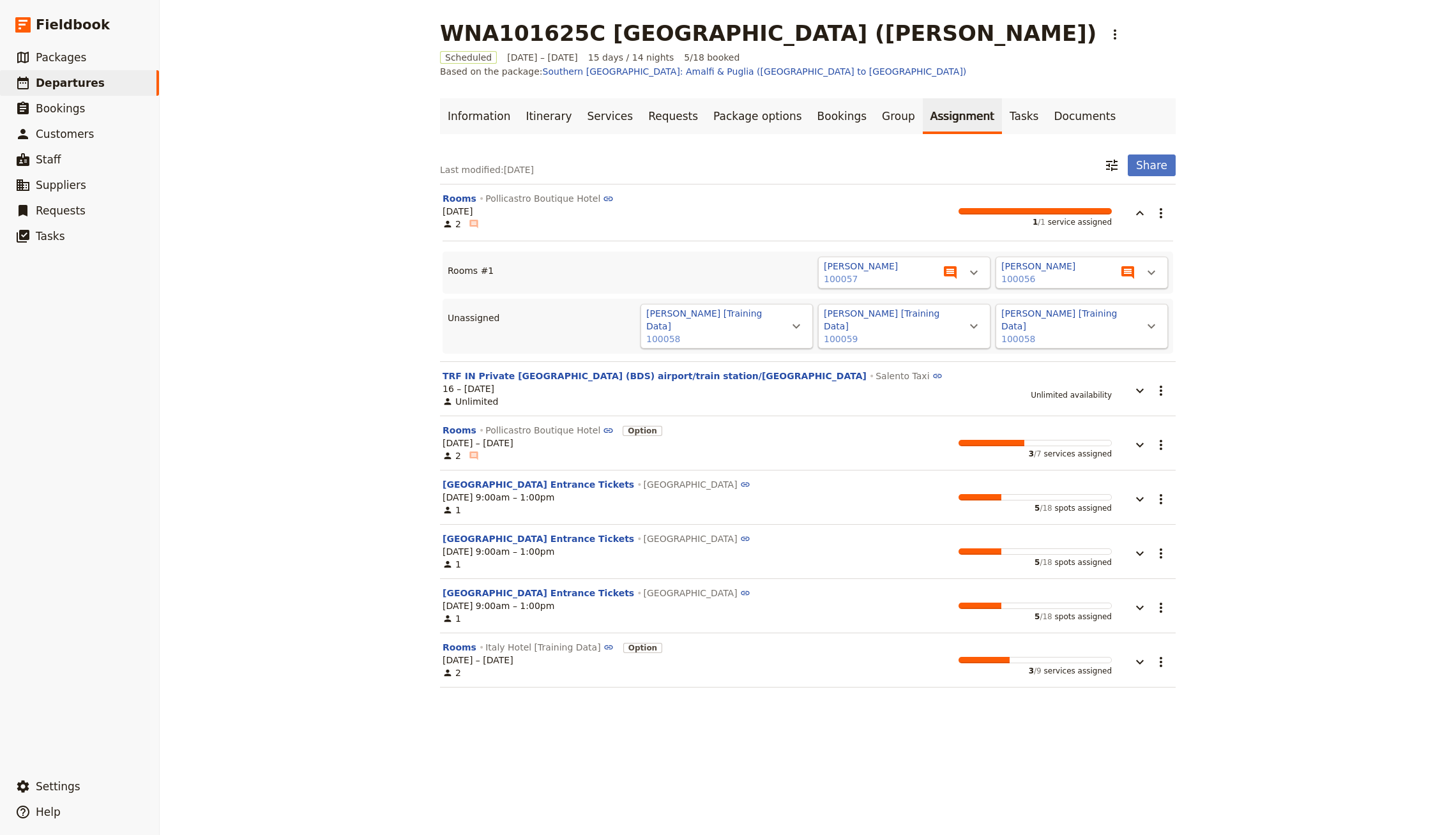
click at [727, 163] on div "Last modified: 13 Sep 2025 ​ Share Rooms Pollicastro Boutique Hotel 15 Oct 2025…" at bounding box center [807, 421] width 736 height 533
click at [727, 159] on button "Share" at bounding box center [1151, 165] width 48 height 22
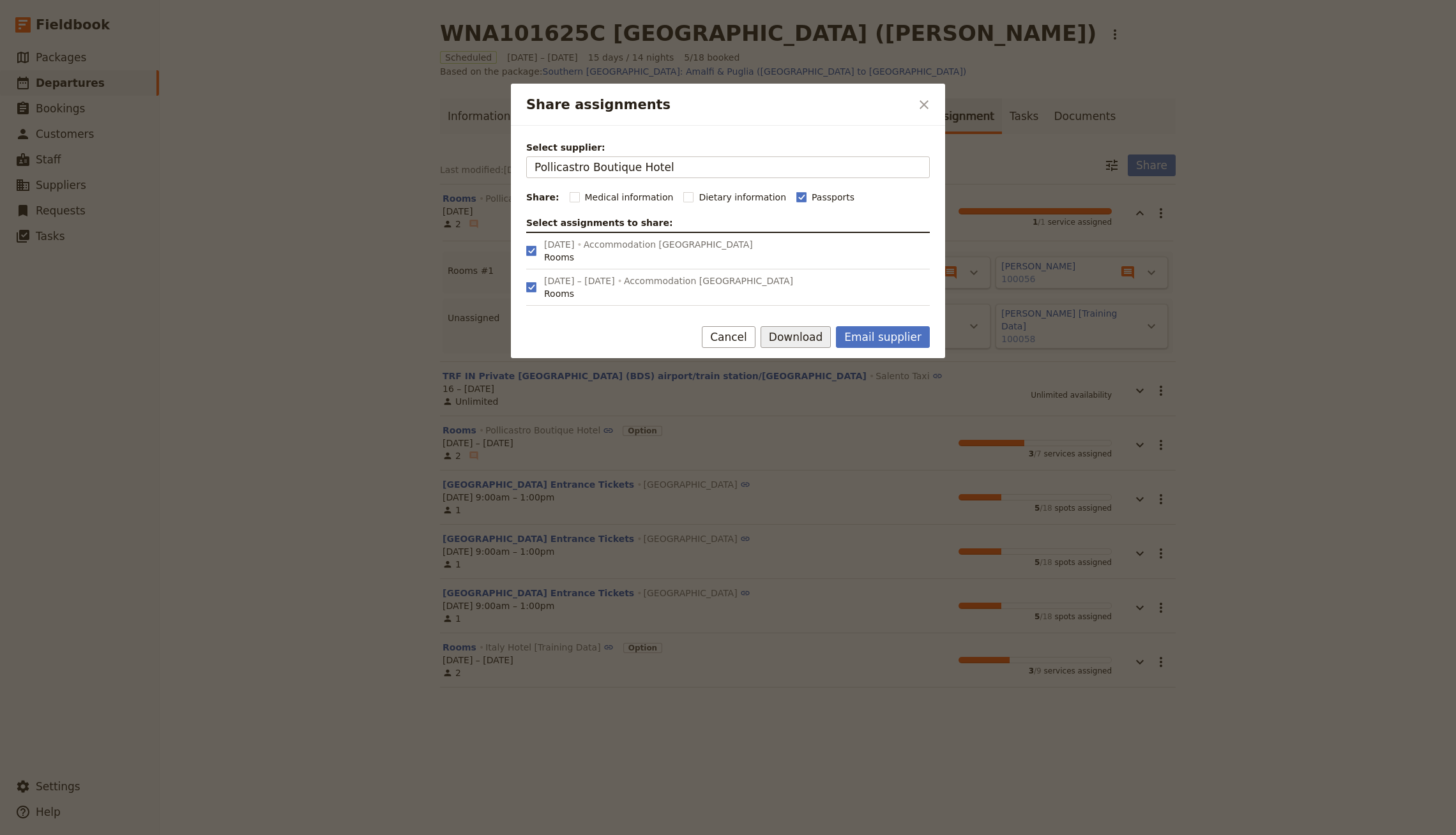
click at [727, 344] on button "Download" at bounding box center [796, 337] width 71 height 22
click at [727, 387] on button "Download pdf" at bounding box center [813, 381] width 77 height 18
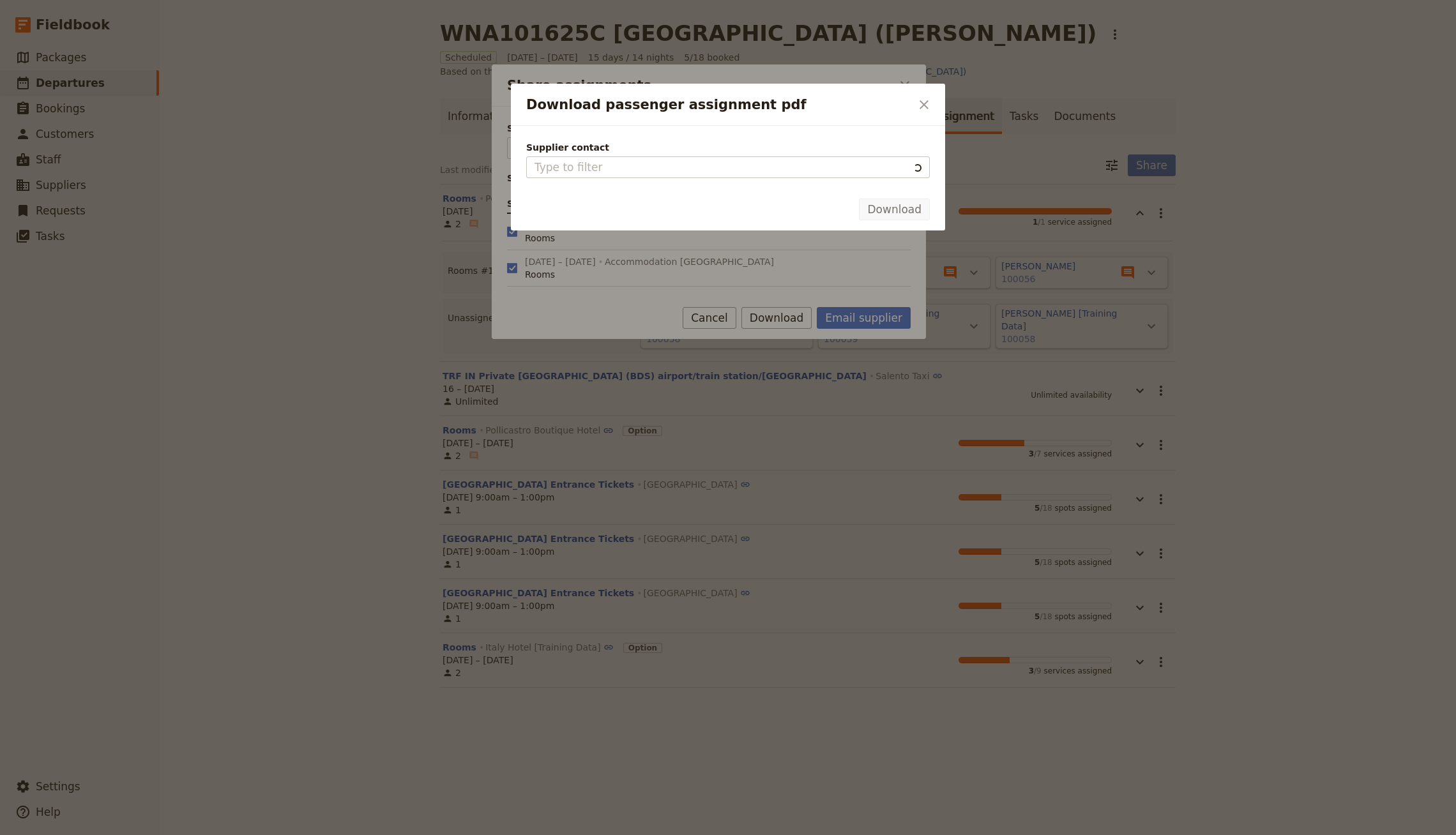
type input "Pollicastro Boutique Hotel"
click at [677, 168] on span "- Business contact information" at bounding box center [743, 168] width 133 height 13
click at [535, 157] on input "Pollicastro Boutique Hotel" at bounding box center [534, 157] width 1 height 1
click at [727, 220] on div "Download" at bounding box center [728, 212] width 434 height 37
click at [727, 214] on button "Download" at bounding box center [894, 210] width 71 height 22
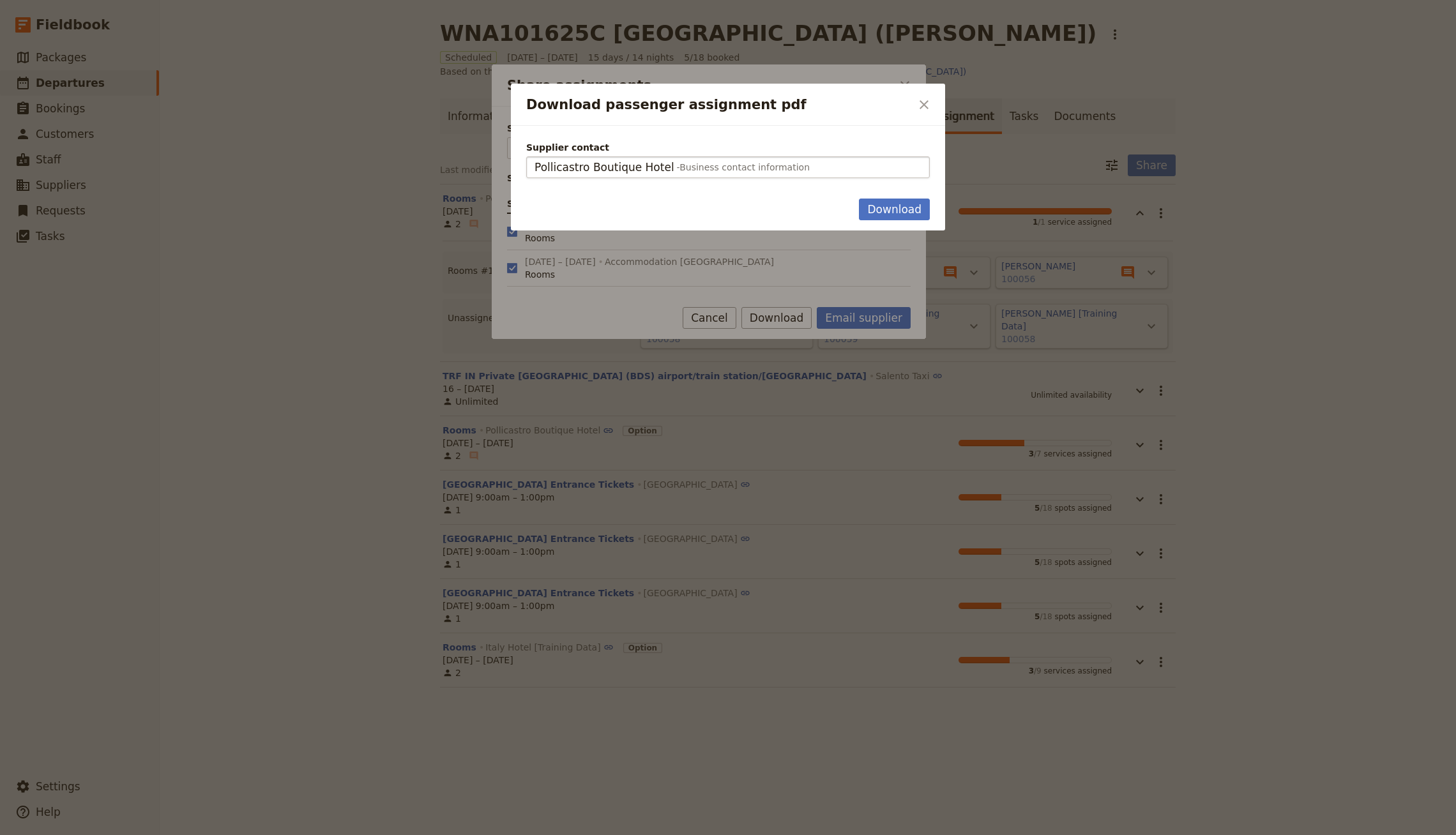
click at [469, 65] on div at bounding box center [728, 417] width 1456 height 835
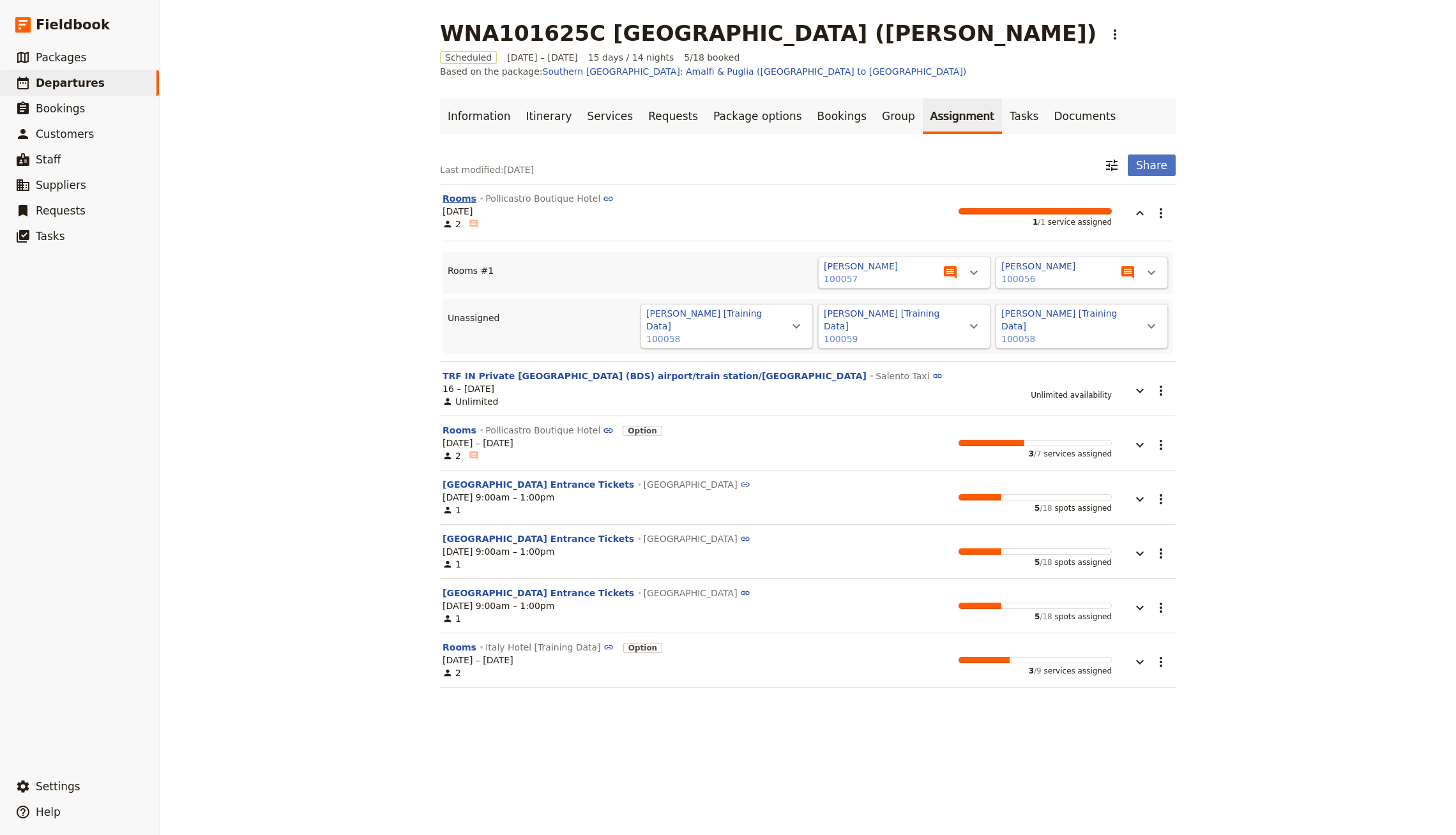
click at [467, 192] on button "Rooms" at bounding box center [459, 199] width 34 height 13
click at [727, 202] on button "​" at bounding box center [1161, 213] width 22 height 22
click at [463, 192] on button "Rooms" at bounding box center [459, 199] width 34 height 13
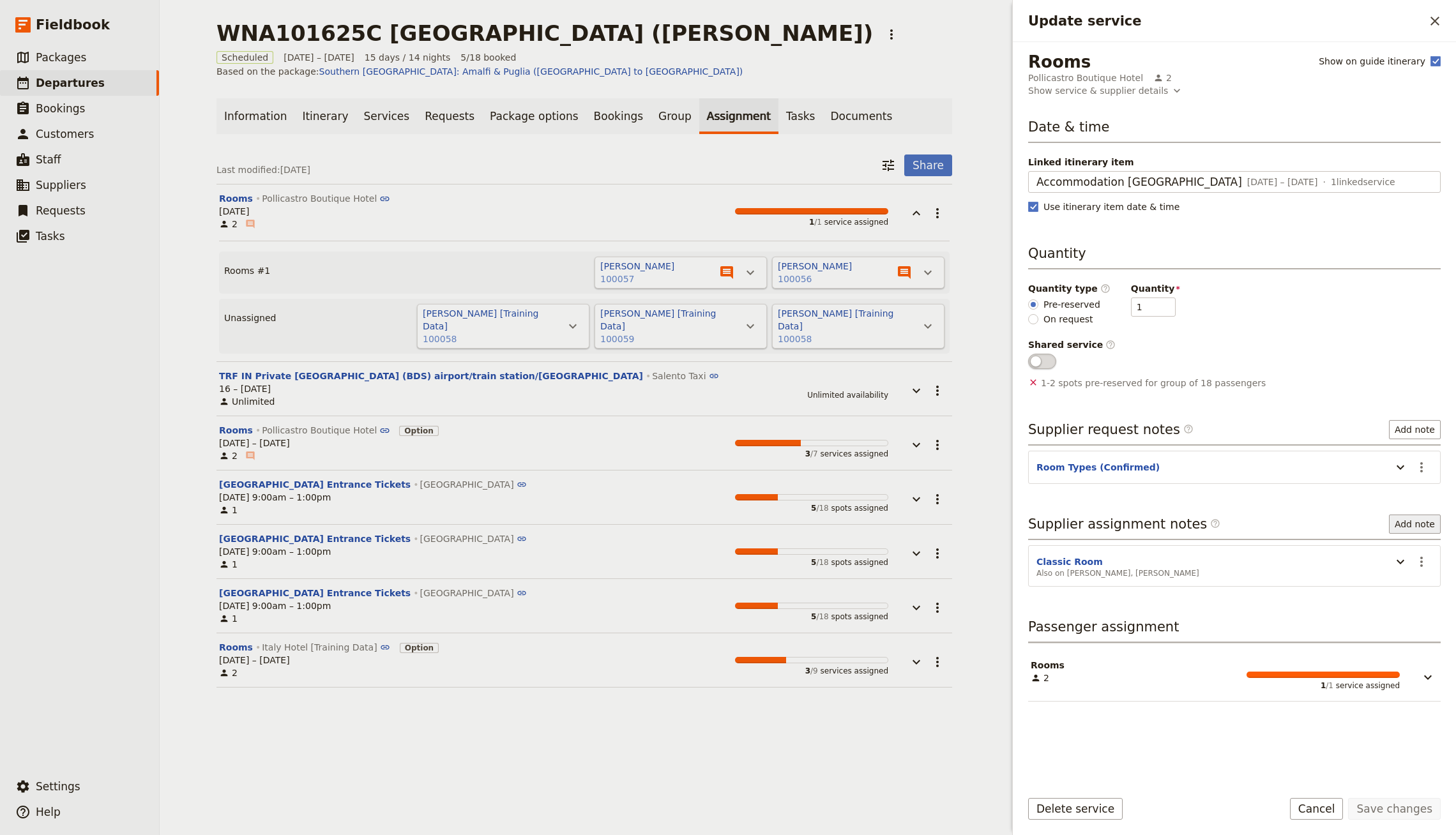
click at [727, 519] on button "Add note" at bounding box center [1414, 524] width 52 height 19
click at [727, 568] on span "Supplier assignment note" at bounding box center [1375, 568] width 115 height 13
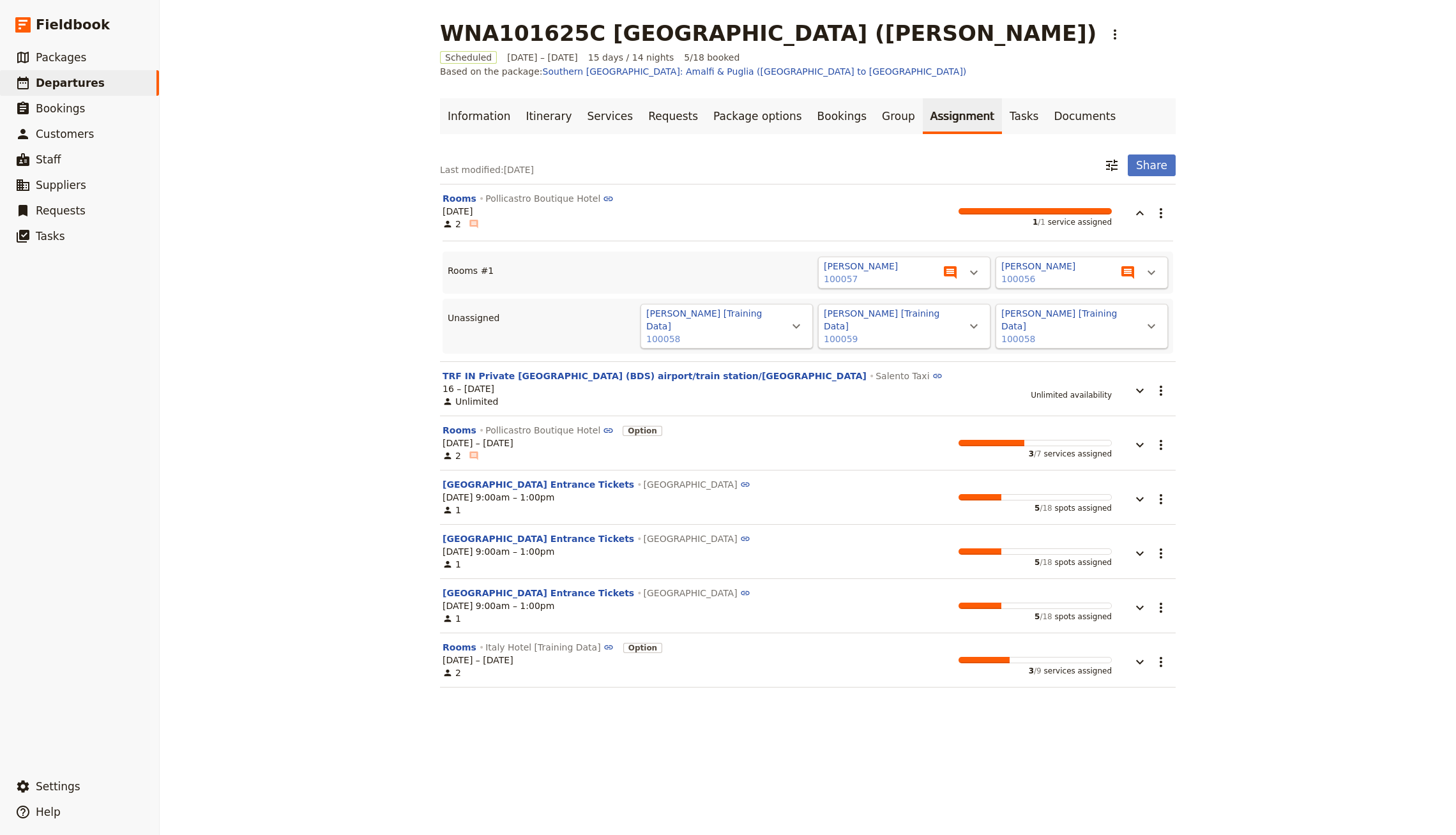
click at [727, 155] on div "Last modified: 13 Sep 2025 ​ Share" at bounding box center [807, 165] width 736 height 22
